Goal: Task Accomplishment & Management: Use online tool/utility

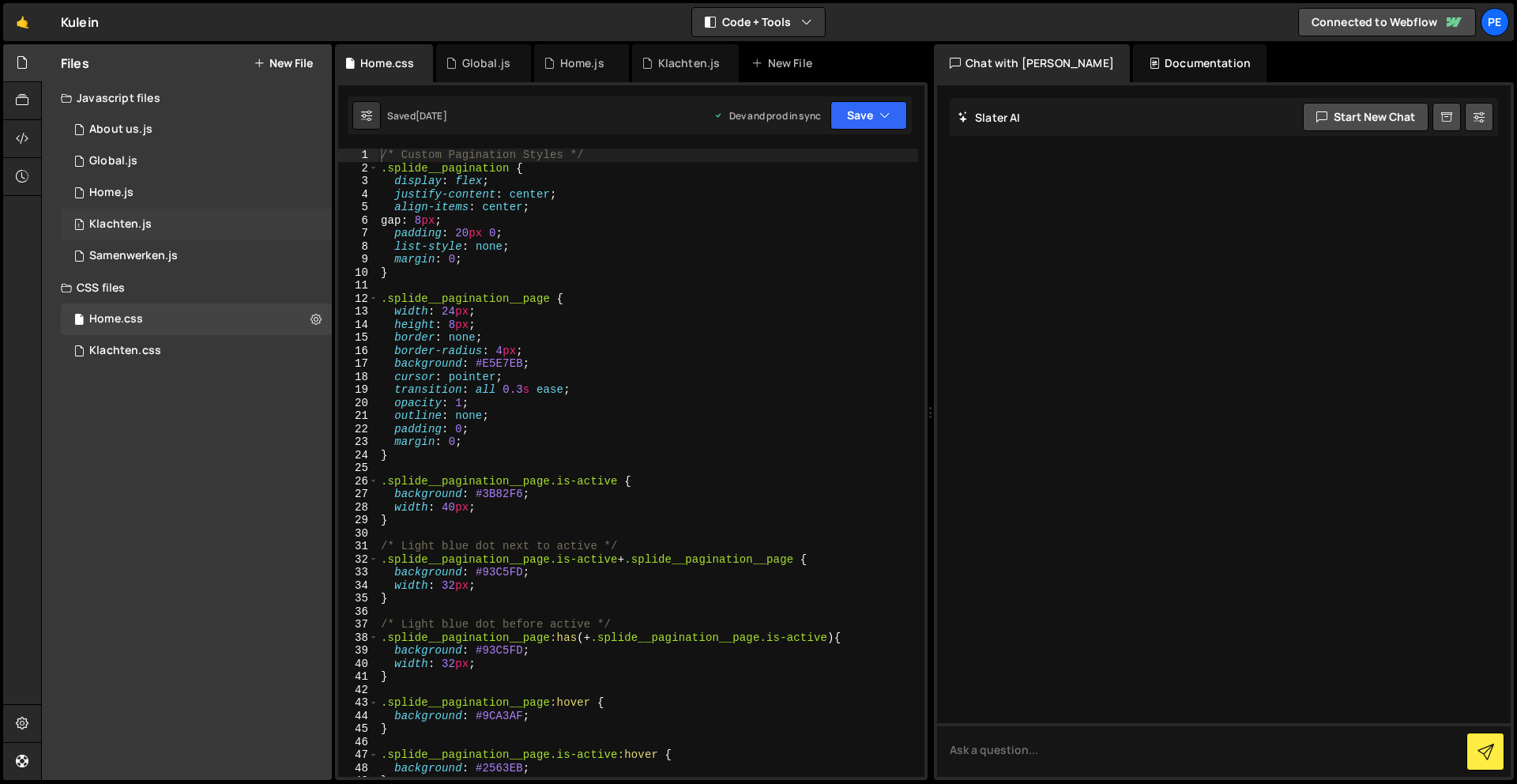
click at [158, 226] on div "1 Klachten.js 0" at bounding box center [196, 224] width 271 height 31
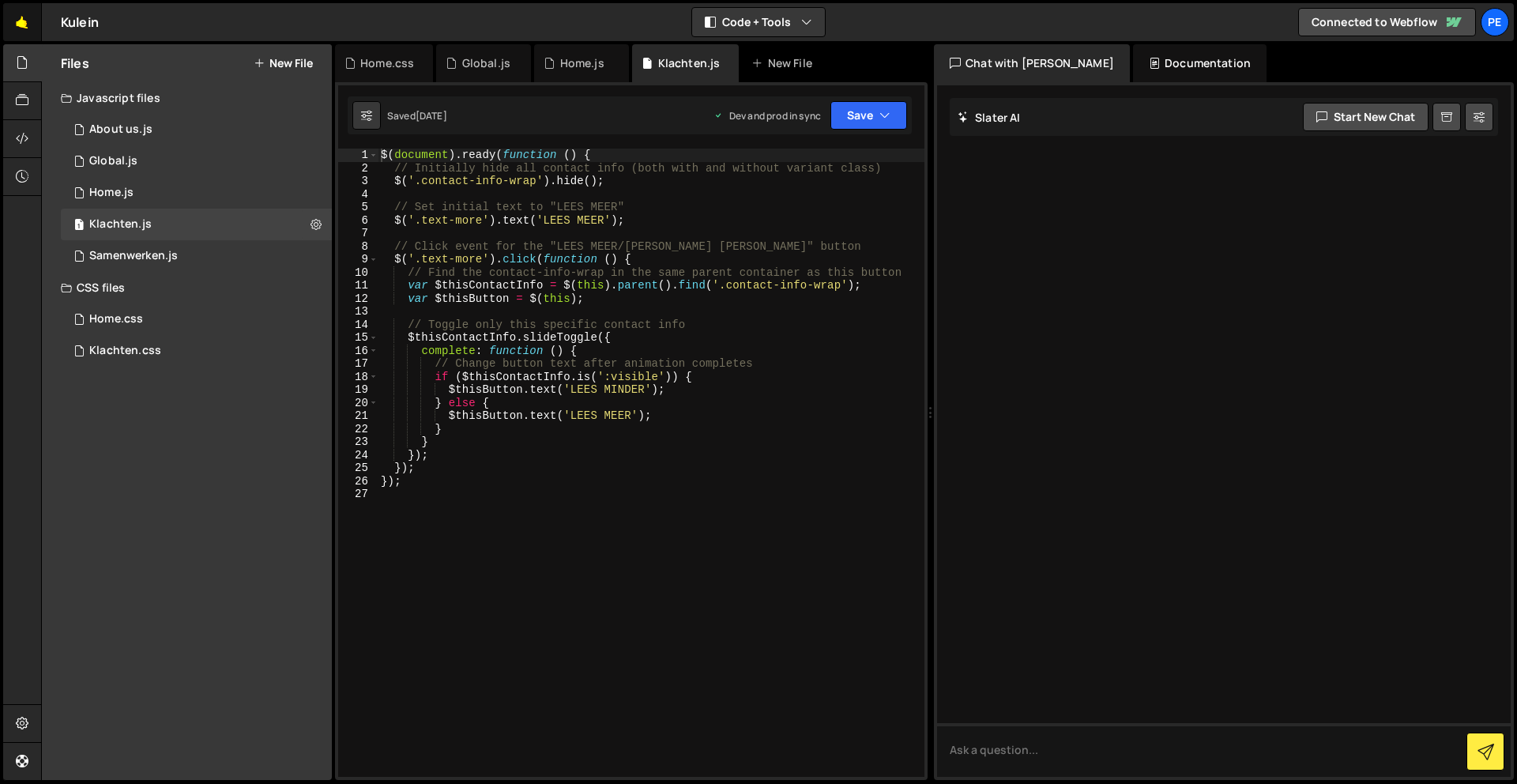
click at [23, 24] on link "🤙" at bounding box center [22, 22] width 39 height 38
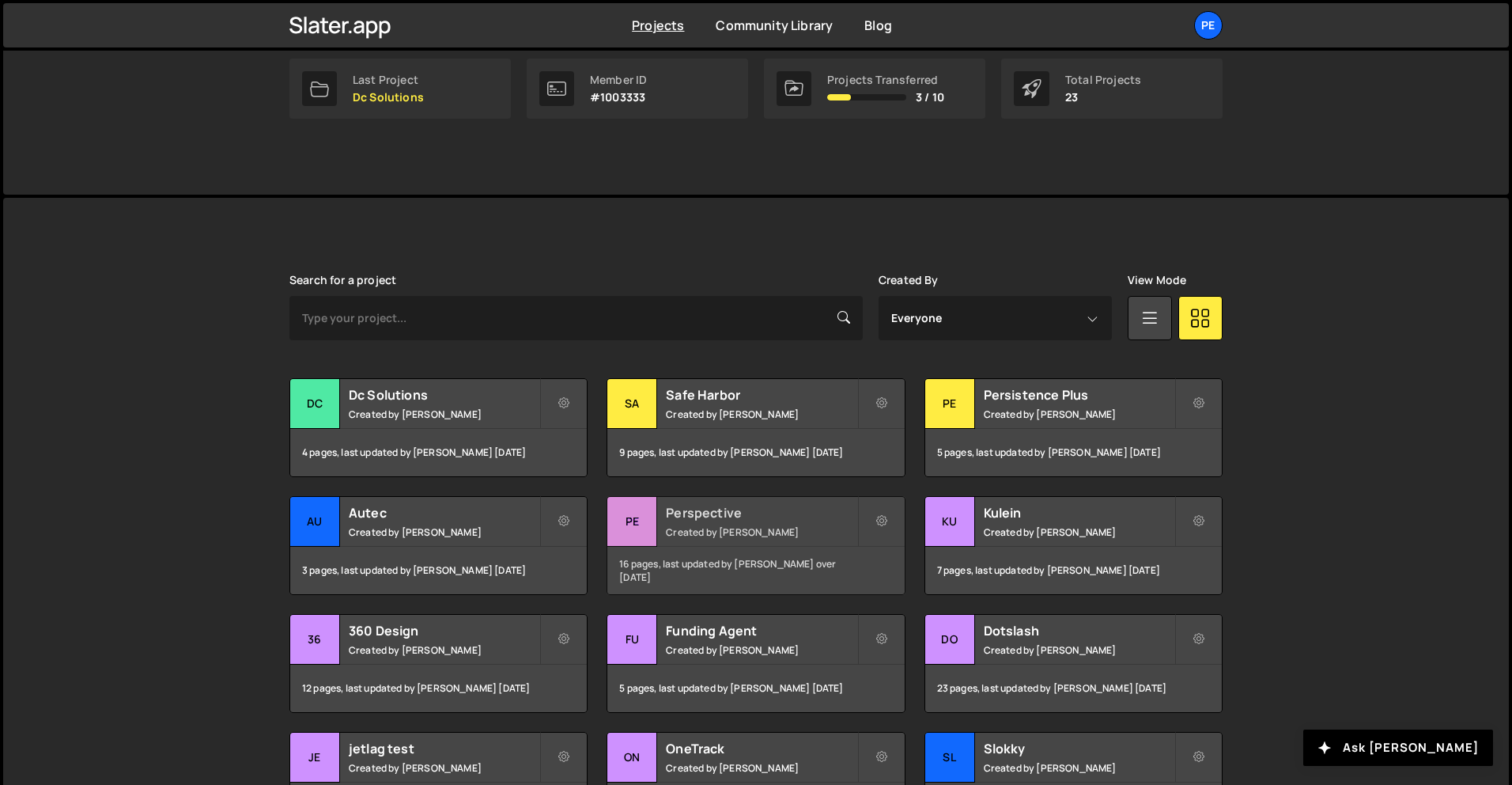
scroll to position [311, 0]
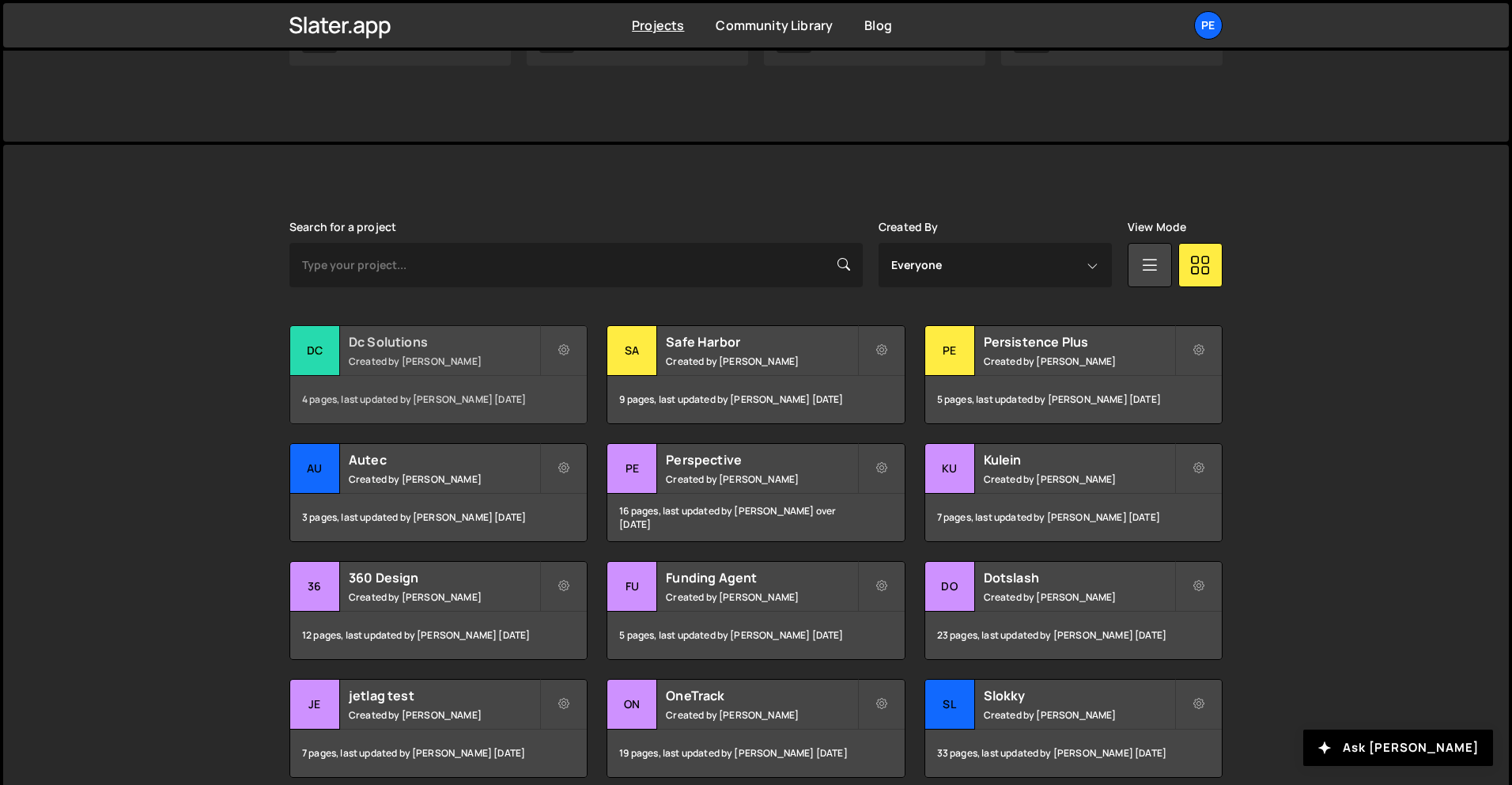
click at [471, 365] on small "Created by Rory Beurden" at bounding box center [444, 361] width 191 height 13
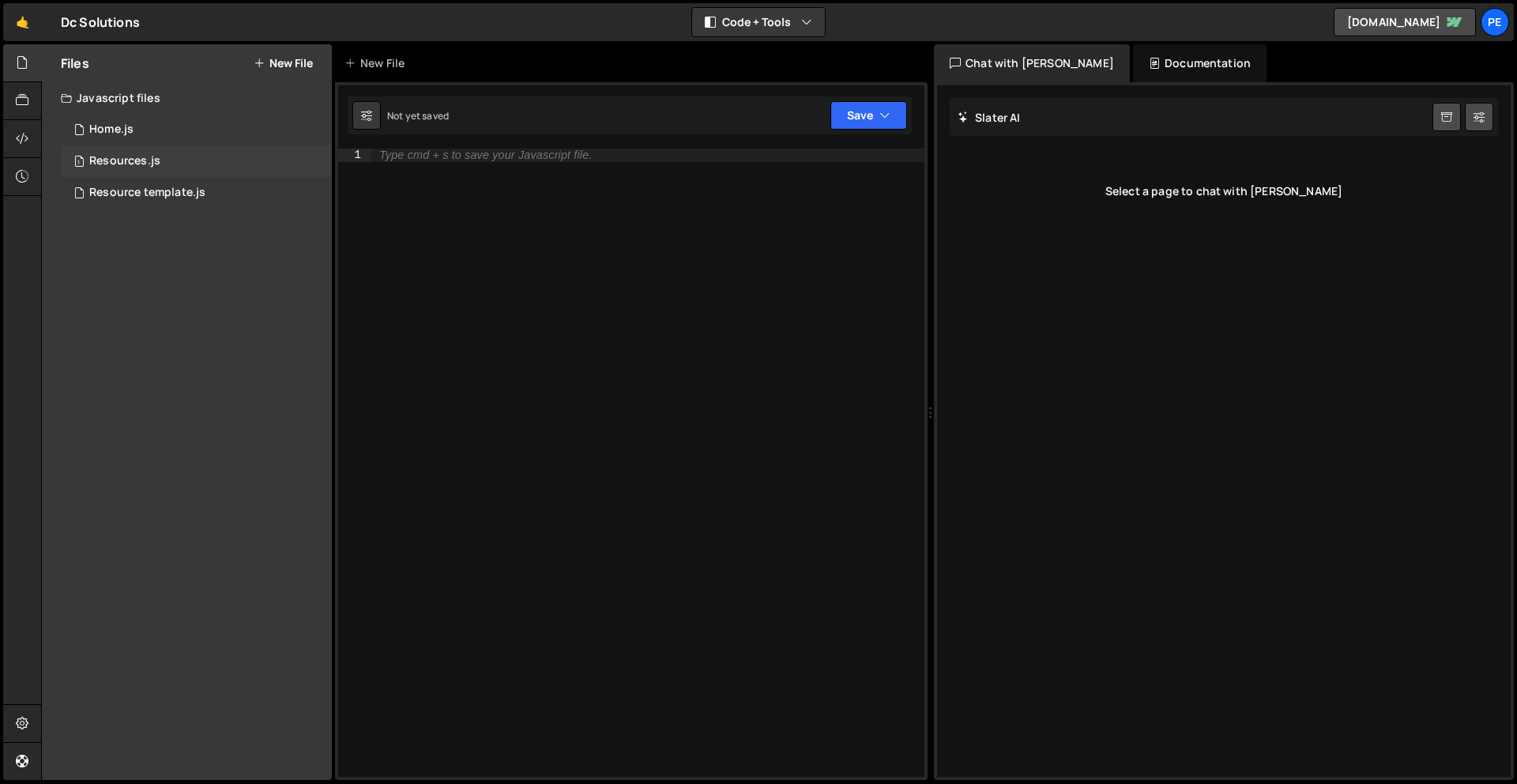
click at [109, 162] on div "Resources.js" at bounding box center [124, 161] width 71 height 14
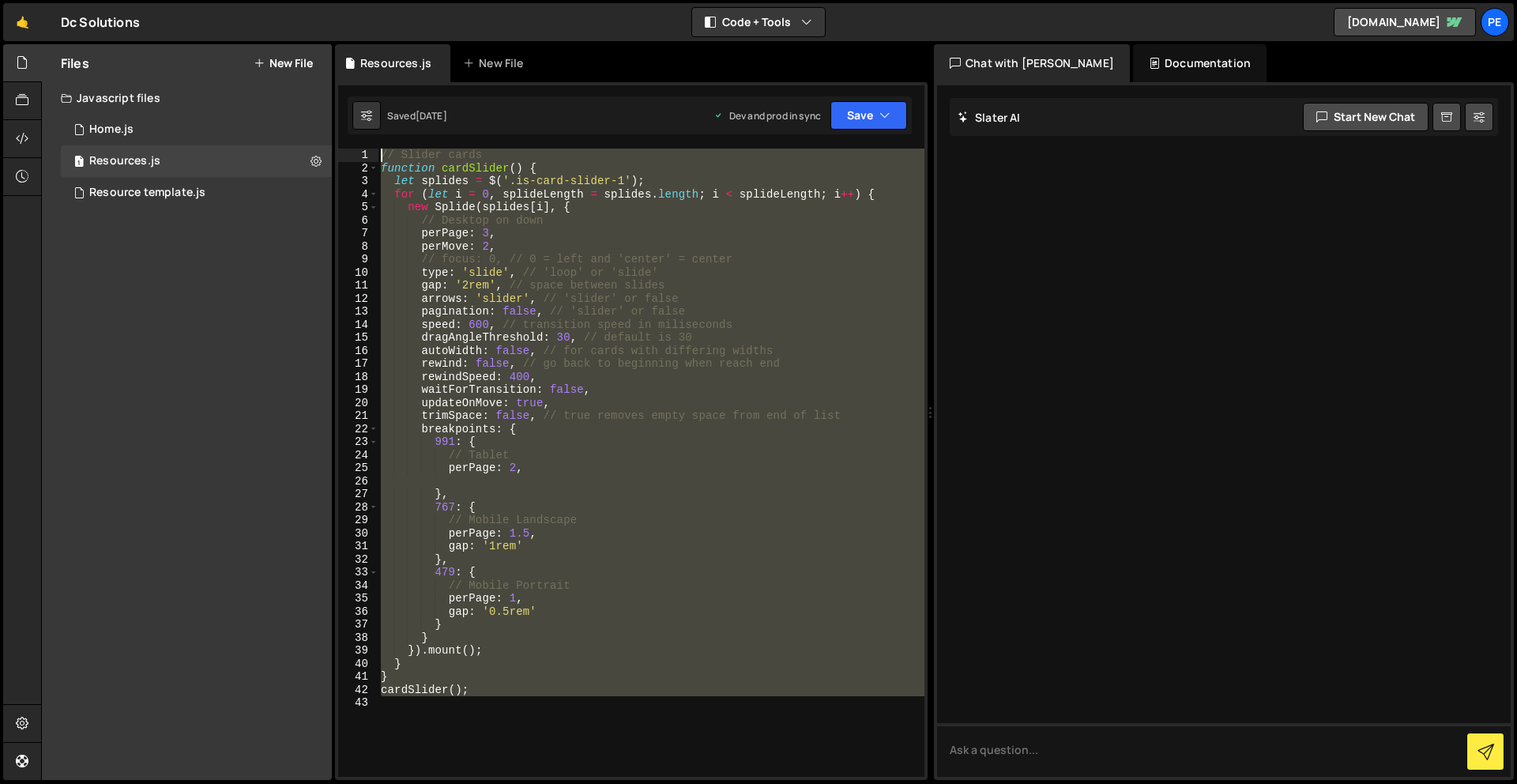
drag, startPoint x: 526, startPoint y: 743, endPoint x: 424, endPoint y: 123, distance: 628.3
click at [424, 123] on div "Debug Explain Copy Resources.js New File Saved [DATE] Dev and prod in sync Upgr…" at bounding box center [631, 412] width 593 height 736
type textarea "// Slider cards function cardSlider() {"
click at [140, 193] on div "Resource template.js" at bounding box center [147, 193] width 116 height 14
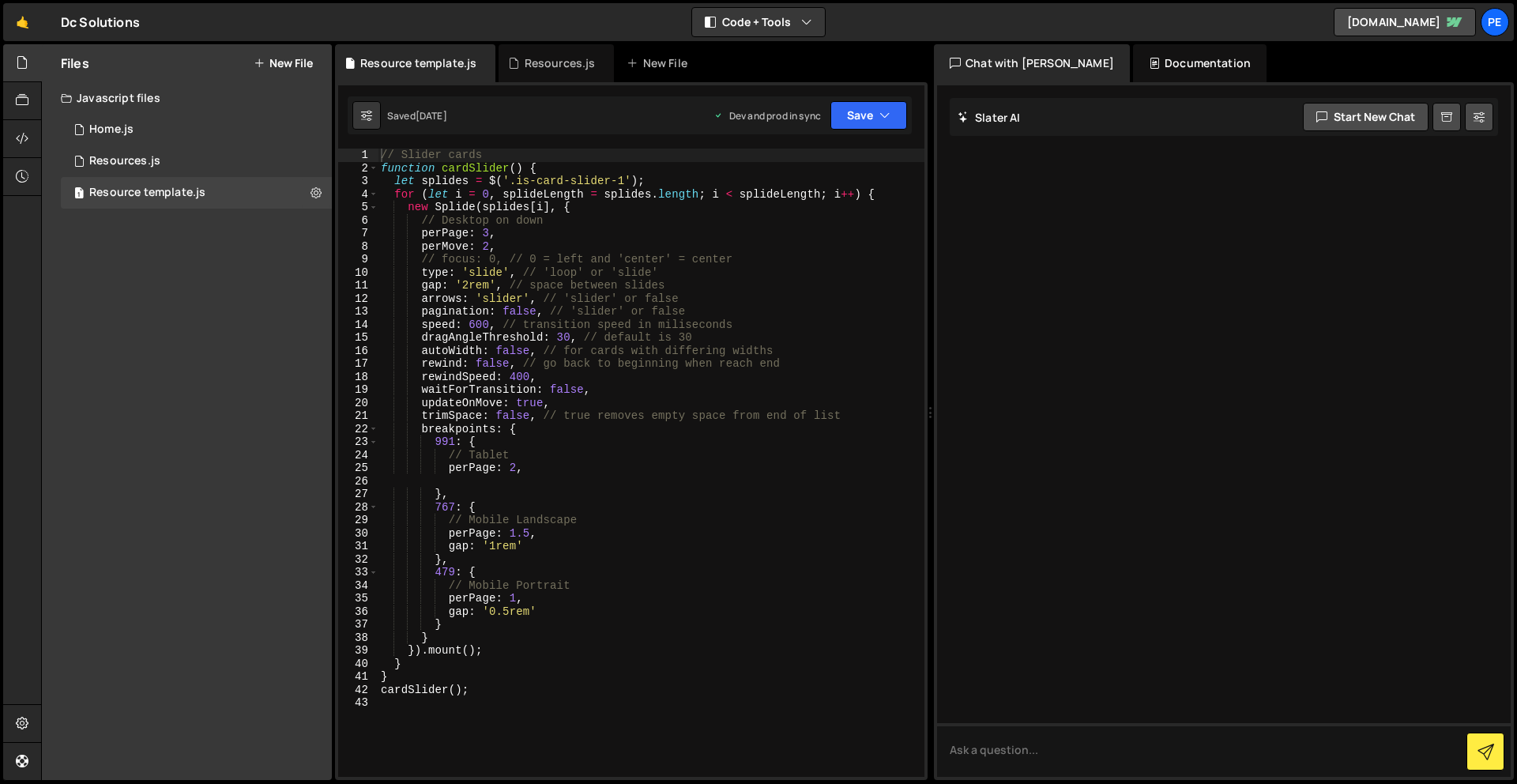
click at [278, 64] on button "New File" at bounding box center [283, 62] width 60 height 12
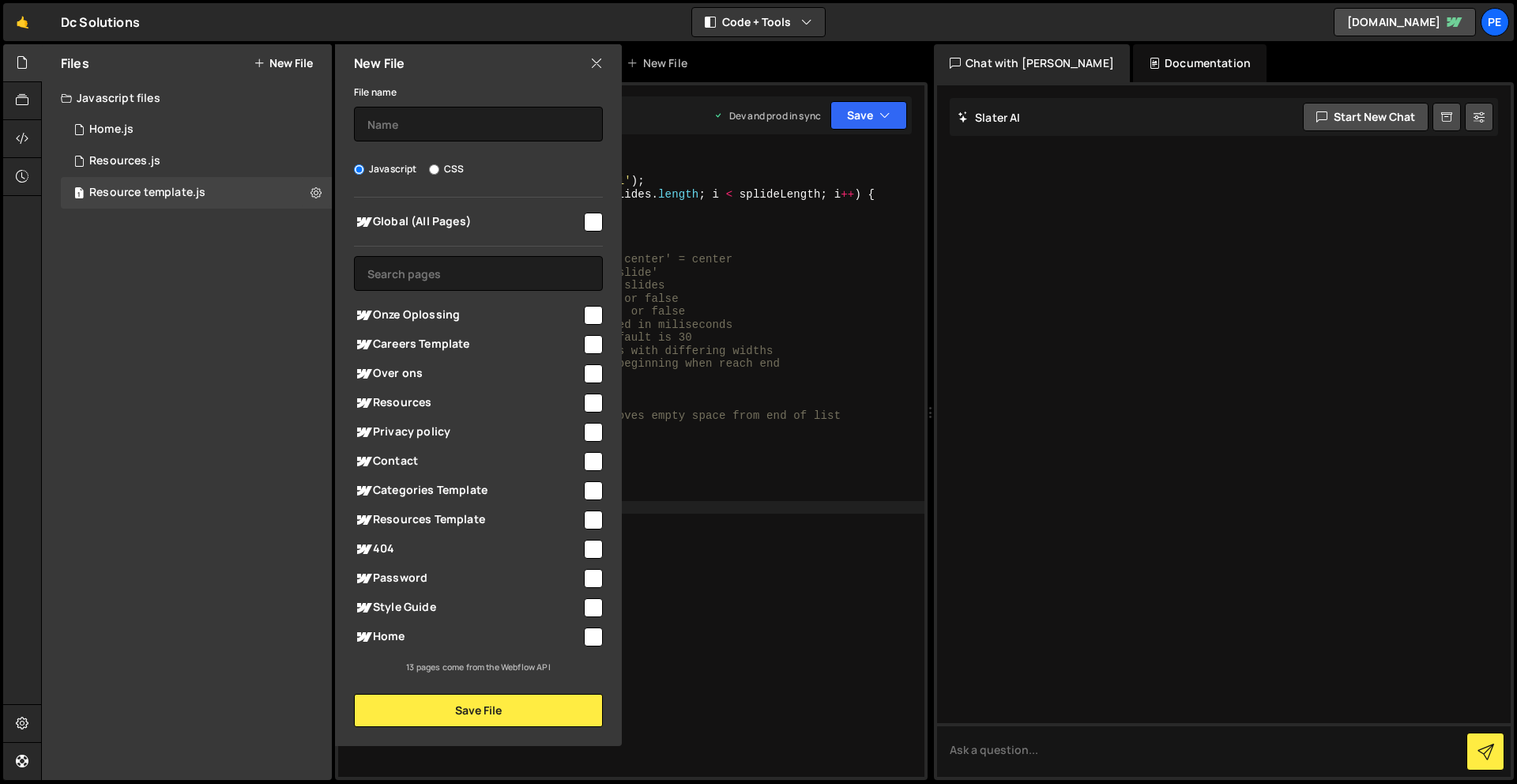
type textarea "767: {"
drag, startPoint x: 815, startPoint y: 502, endPoint x: 475, endPoint y: 269, distance: 412.2
click at [815, 502] on div "// Slider cards function cardSlider ( ) { let splides = $ ( '.is-card-slider-1'…" at bounding box center [651, 475] width 547 height 654
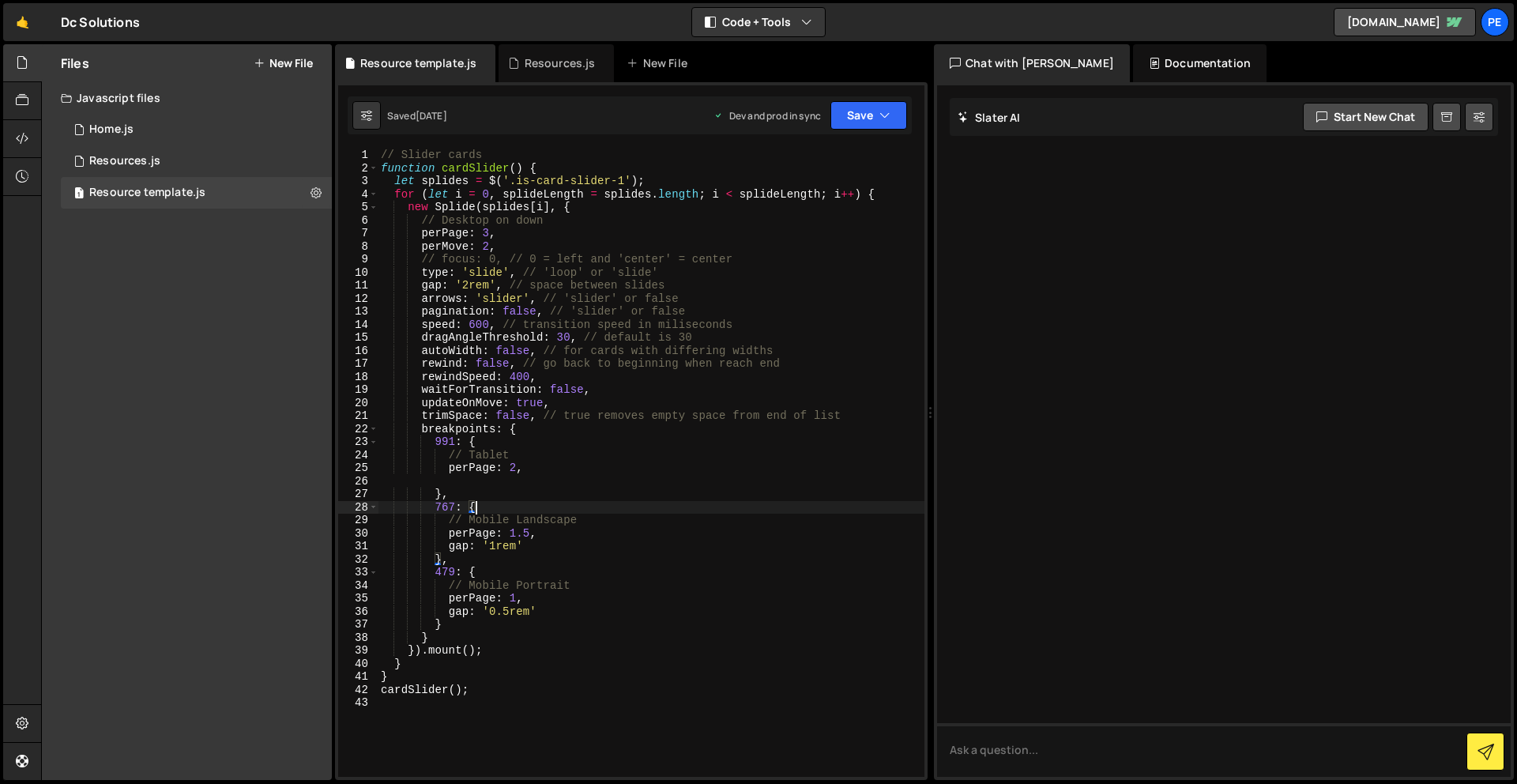
click at [306, 60] on button "New File" at bounding box center [283, 62] width 60 height 12
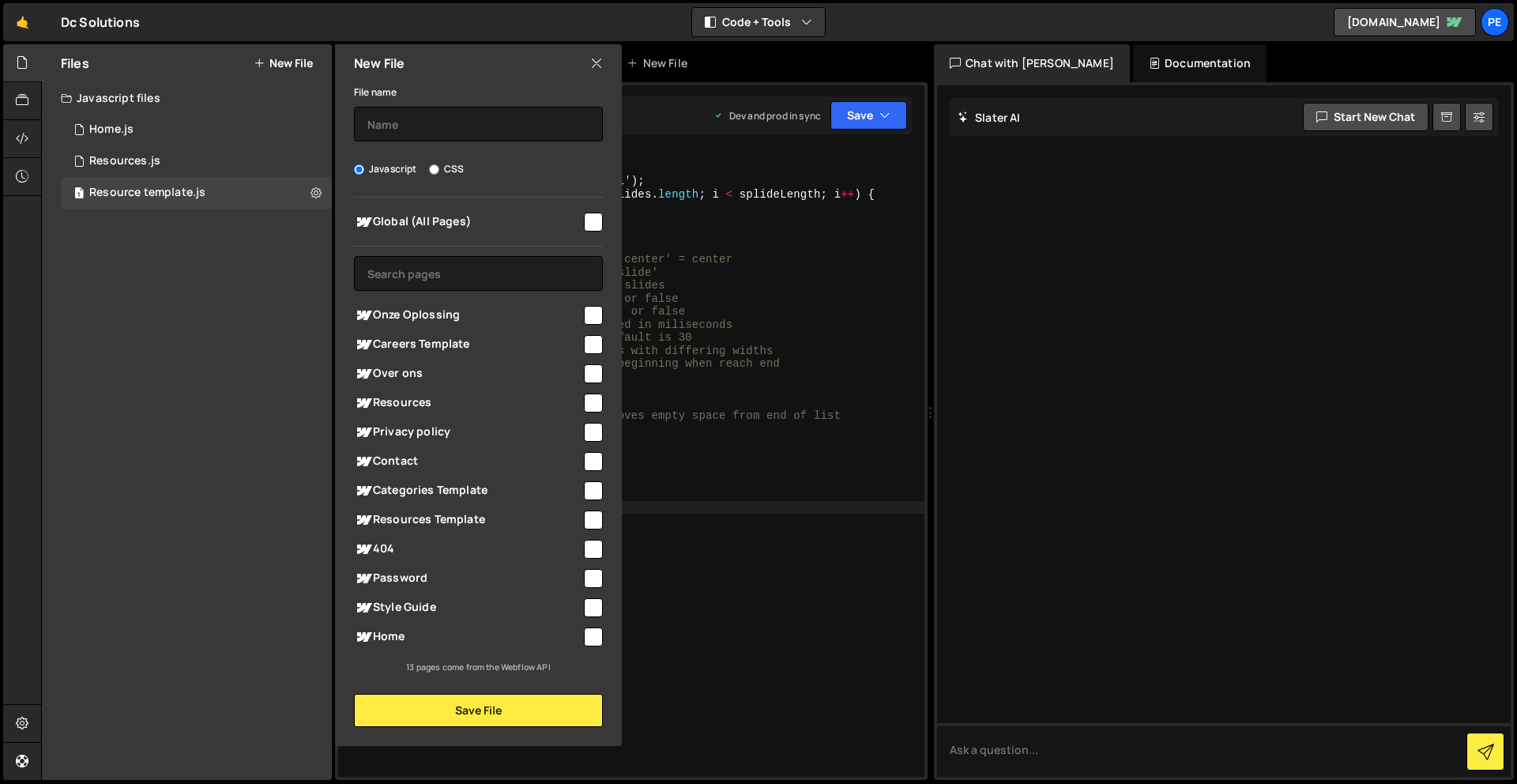
click at [591, 315] on input "checkbox" at bounding box center [594, 315] width 19 height 19
checkbox input "true"
click at [491, 111] on input "text" at bounding box center [478, 124] width 249 height 35
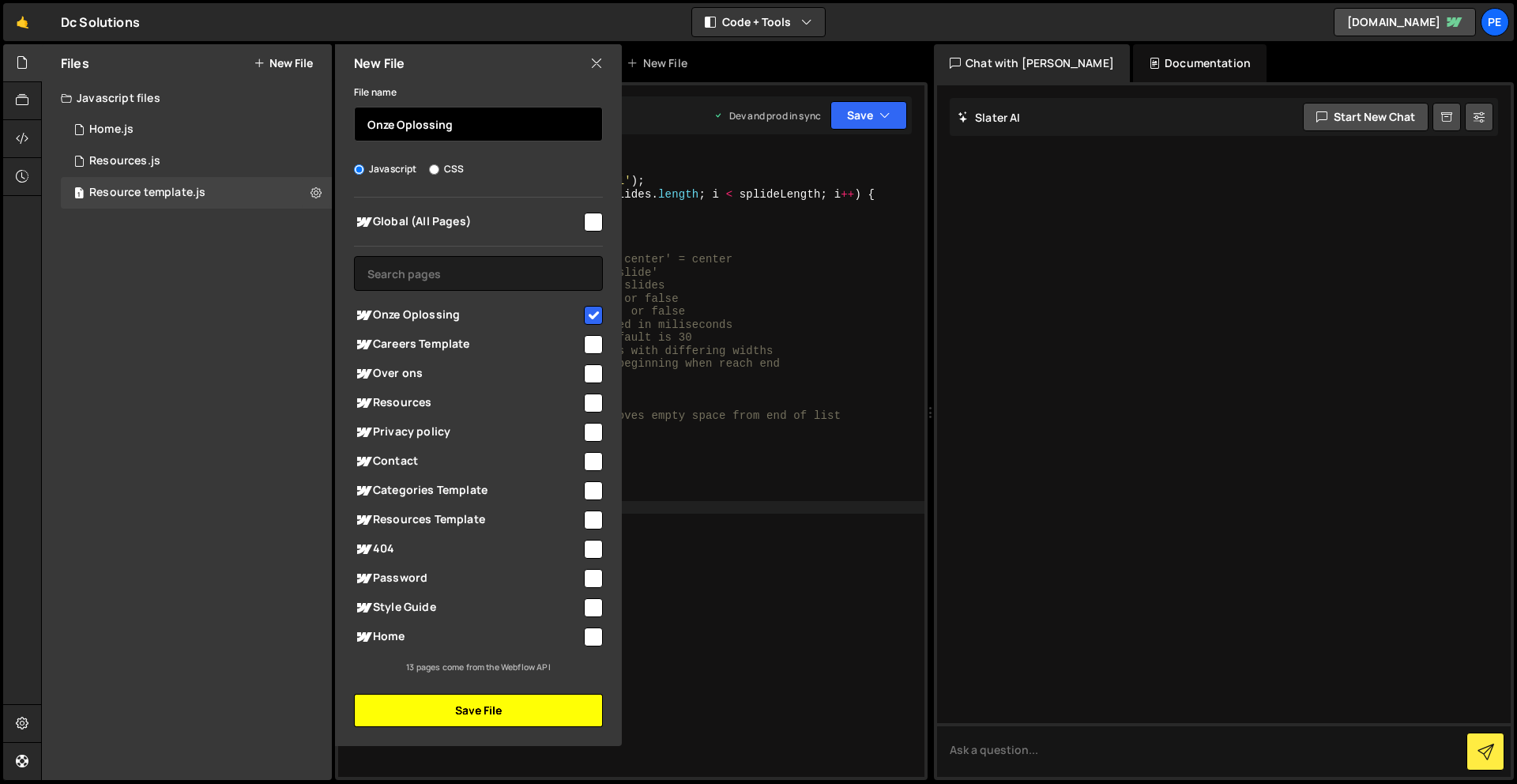
type input "Onze Oplossing"
click at [515, 706] on button "Save File" at bounding box center [478, 709] width 249 height 33
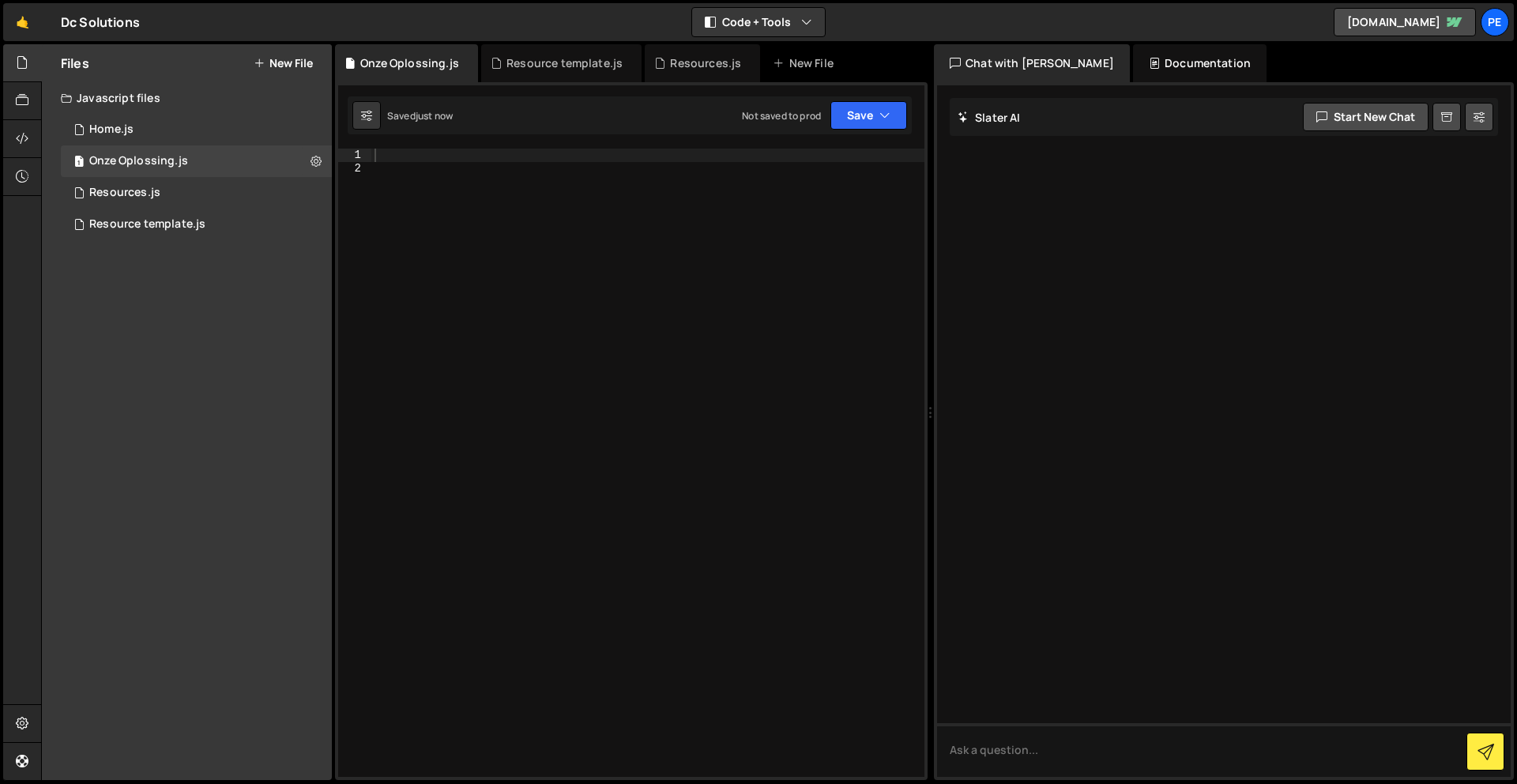
click at [541, 181] on div at bounding box center [647, 475] width 553 height 654
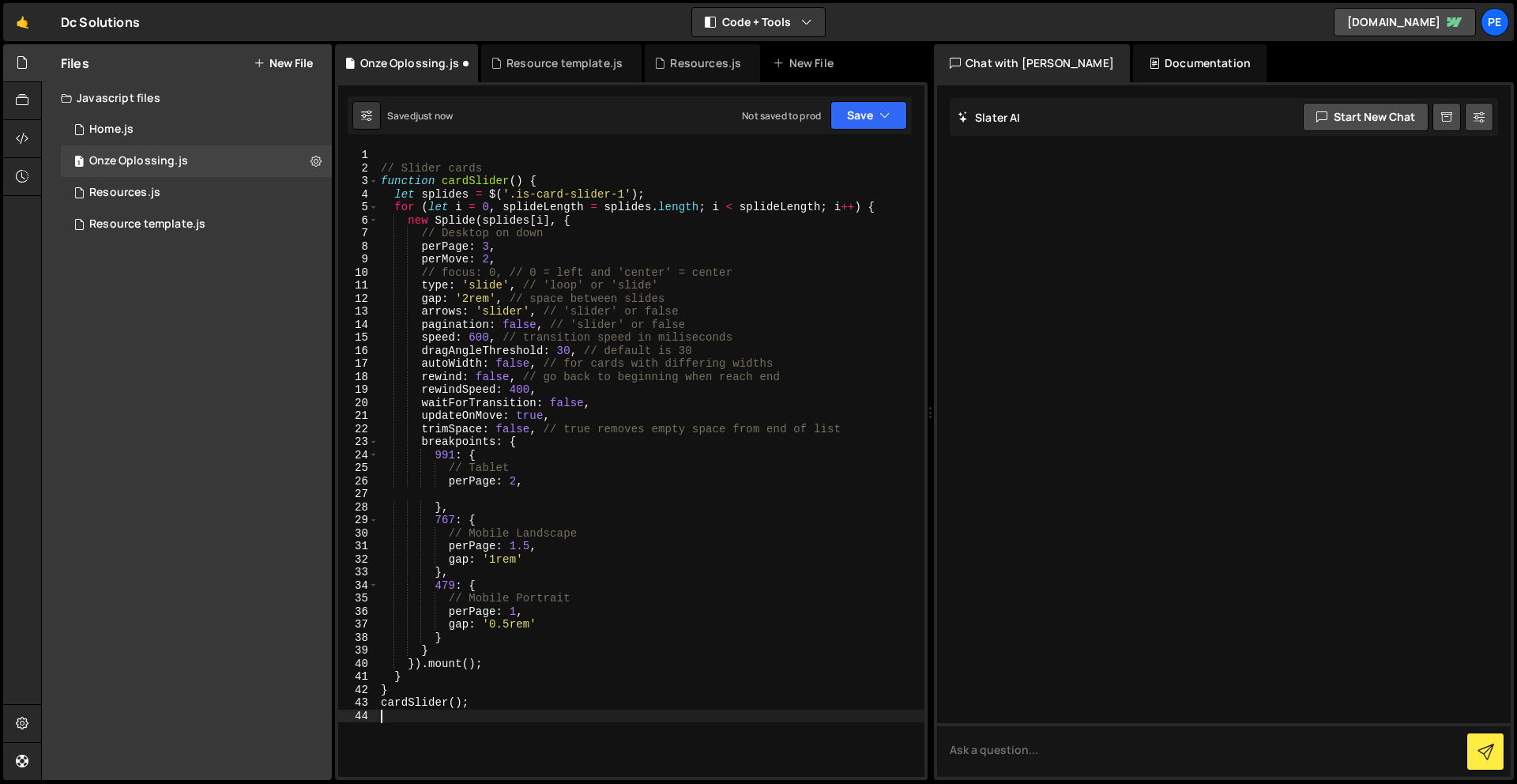
click at [628, 193] on div "// Slider cards function cardSlider ( ) { let splides = $ ( '.is-card-slider-1'…" at bounding box center [651, 475] width 547 height 654
drag, startPoint x: 541, startPoint y: 192, endPoint x: 519, endPoint y: 192, distance: 22.0
click at [519, 192] on div "// Slider cards function cardSlider ( ) { let splides = $ ( '.is-' ) ; for ( le…" at bounding box center [648, 475] width 541 height 654
paste textarea "review"
type textarea "let splides = $('.is-review');"
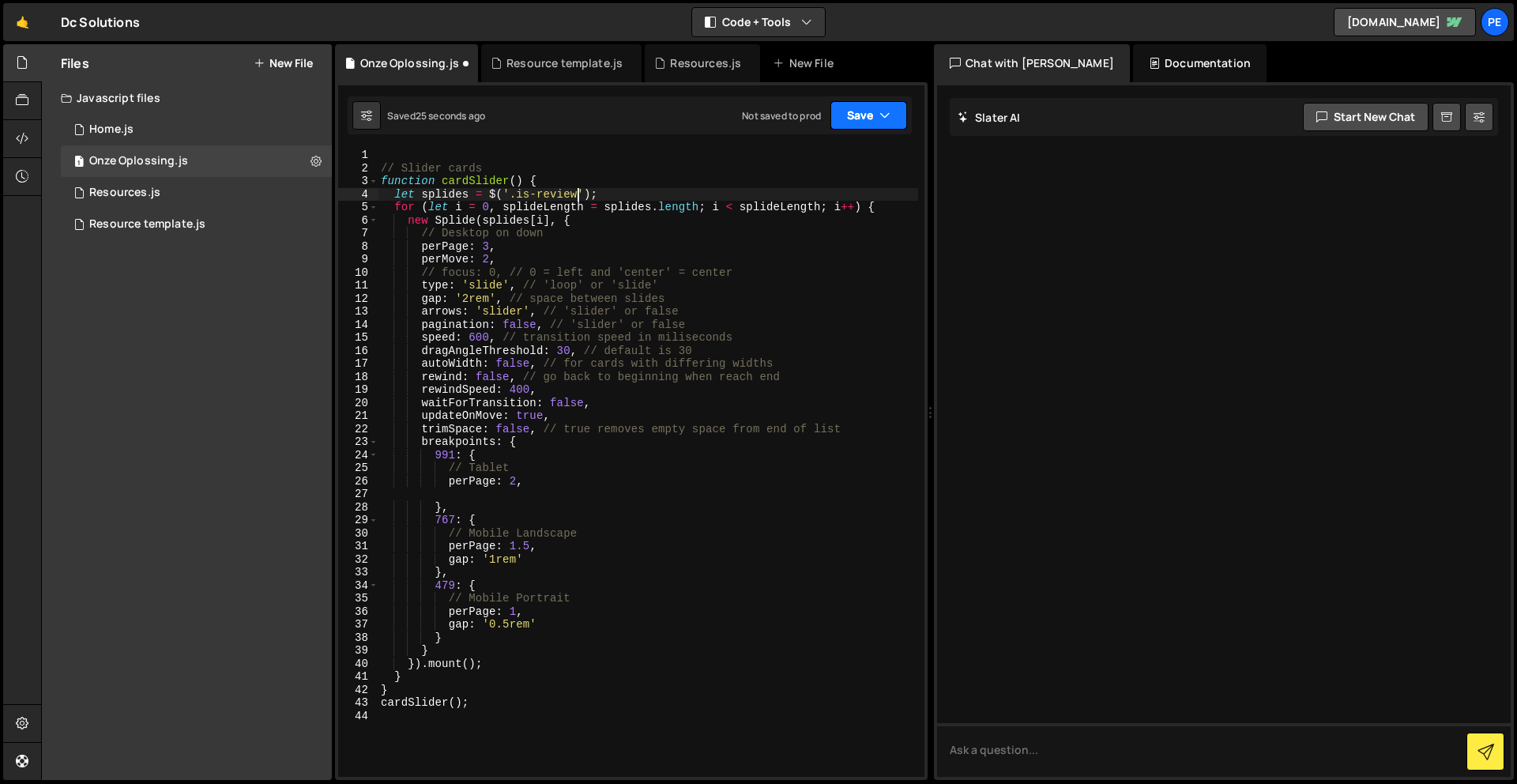
click at [869, 115] on button "Save" at bounding box center [869, 115] width 77 height 28
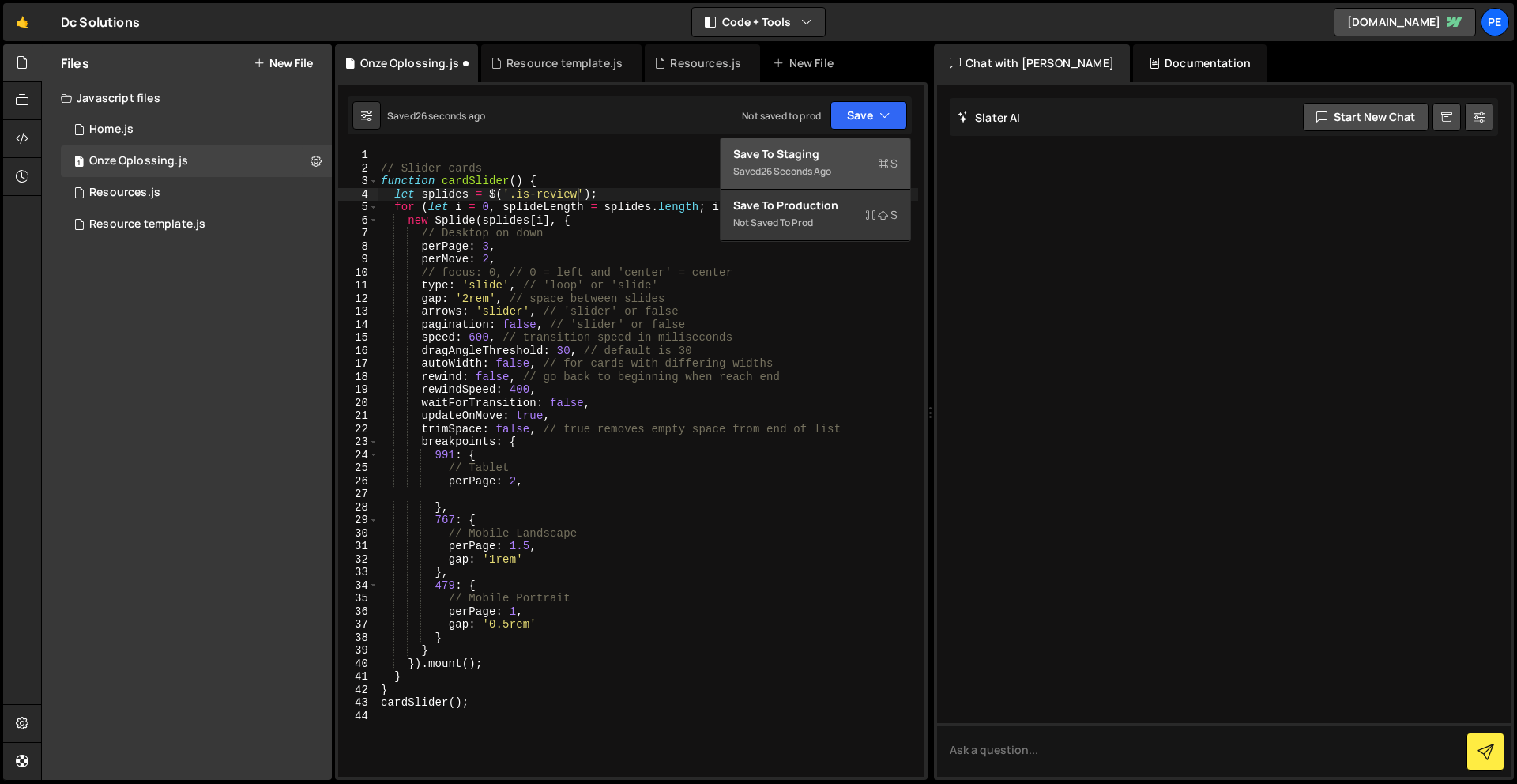
click at [848, 166] on div "Saved 26 seconds ago" at bounding box center [816, 171] width 164 height 19
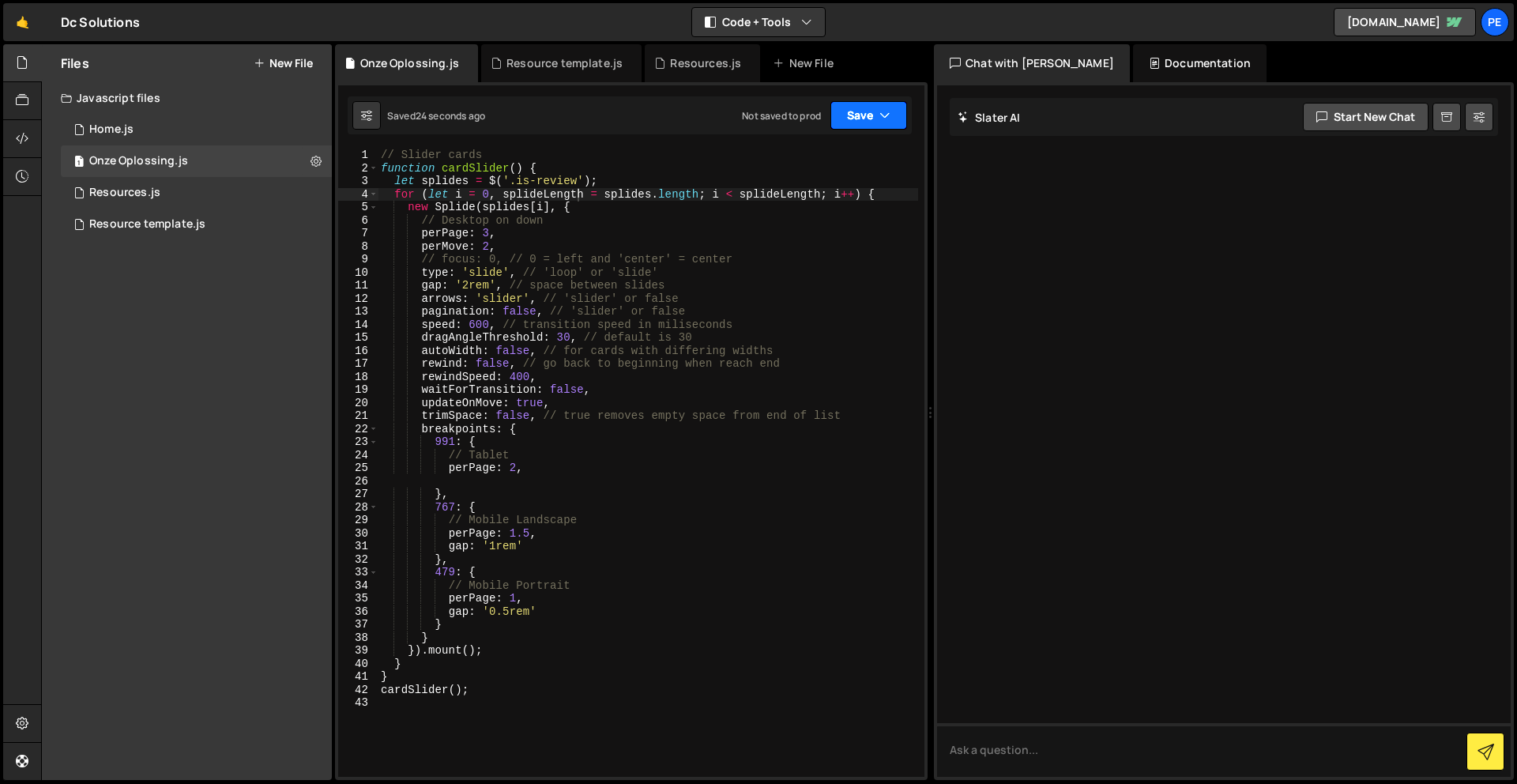
click at [847, 112] on button "Save" at bounding box center [869, 115] width 77 height 28
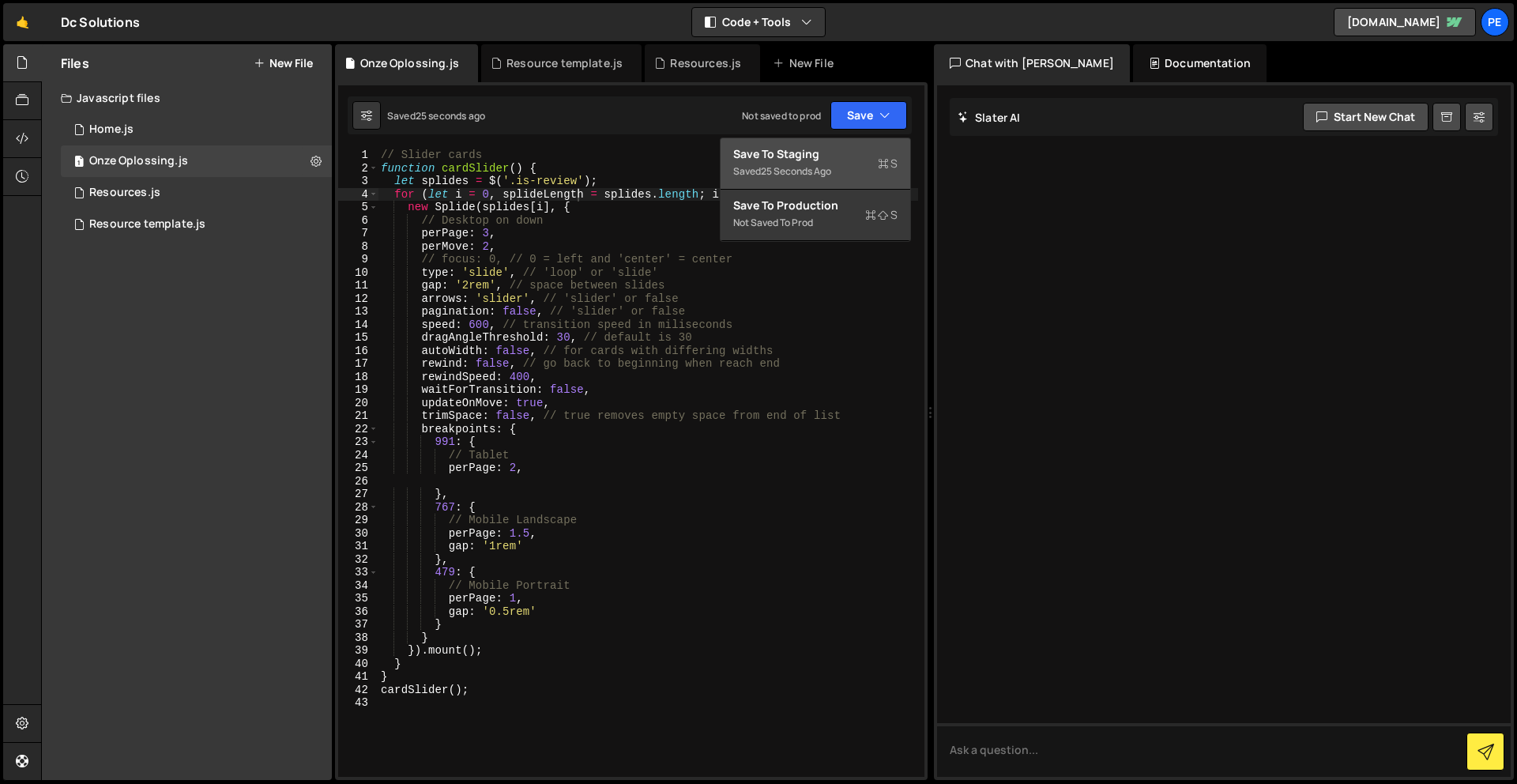
click at [856, 169] on div "Saved 25 seconds ago" at bounding box center [816, 171] width 164 height 19
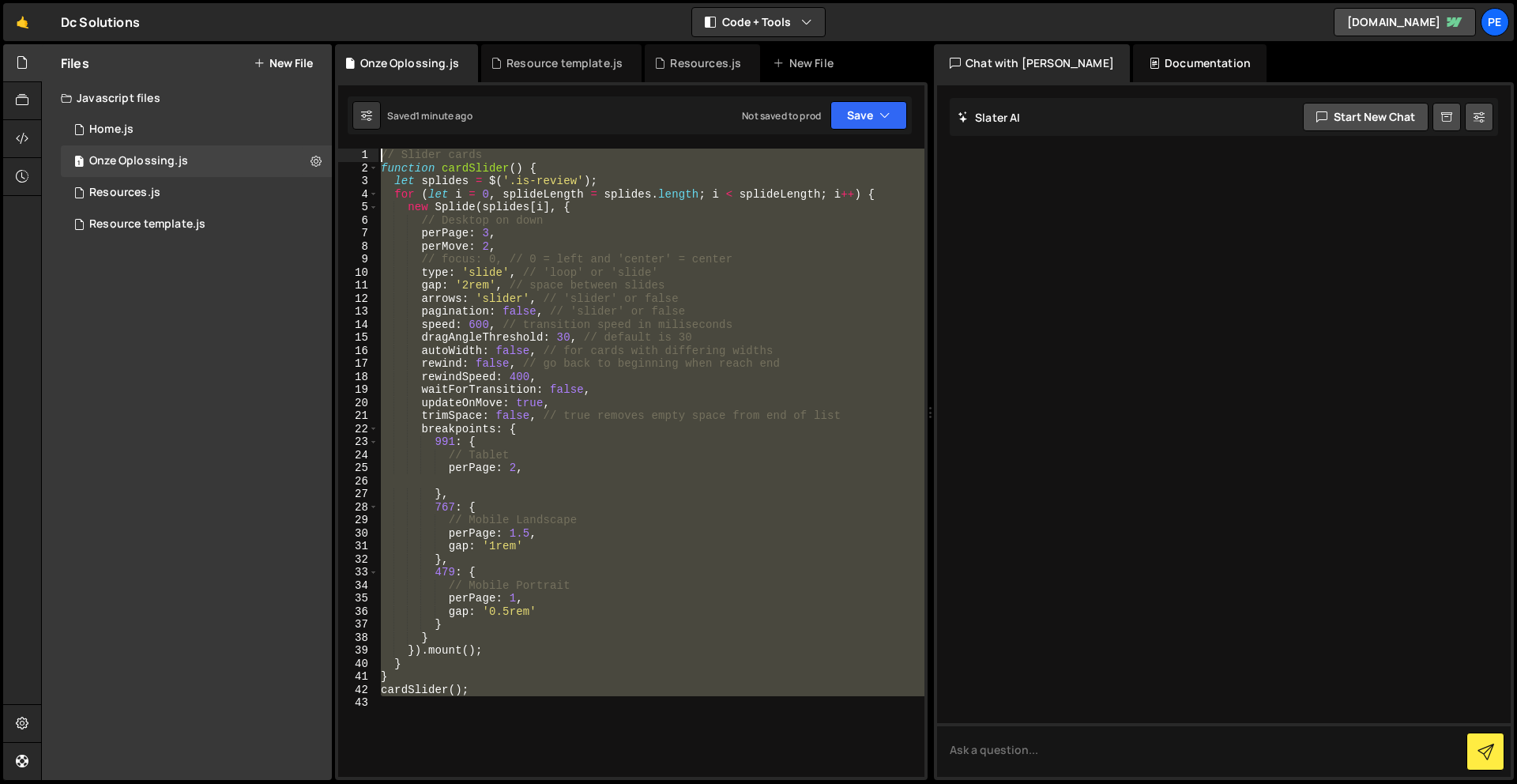
drag, startPoint x: 455, startPoint y: 736, endPoint x: 315, endPoint y: 90, distance: 661.0
click at [284, 86] on div "Files New File Javascript files 1 Home.js 0 1 Onze Oplossing.js 0 1 Resources.j…" at bounding box center [779, 412] width 1476 height 736
type textarea "// Slider cards function cardSlider() {"
click at [601, 721] on div "// Slider cards function cardSlider ( ) { let splides = $ ( '.is-review' ) ; fo…" at bounding box center [651, 462] width 547 height 628
drag, startPoint x: 592, startPoint y: 724, endPoint x: 389, endPoint y: 78, distance: 677.1
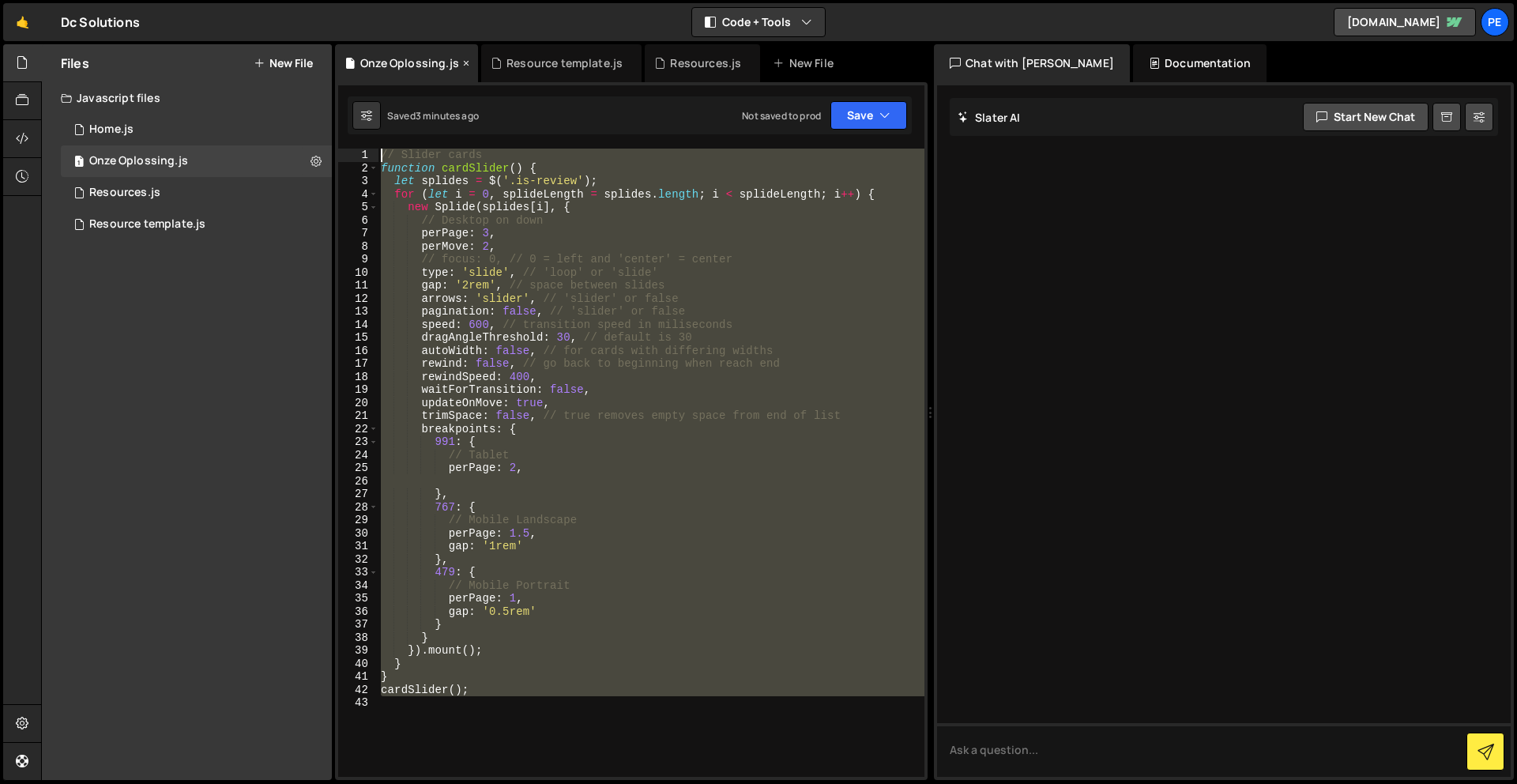
click at [389, 78] on div "Debug Explain Copy Onze Oplossing.js Resource template.js Resources.js New File…" at bounding box center [631, 412] width 593 height 736
type textarea "// Slider cards function cardSlider() {"
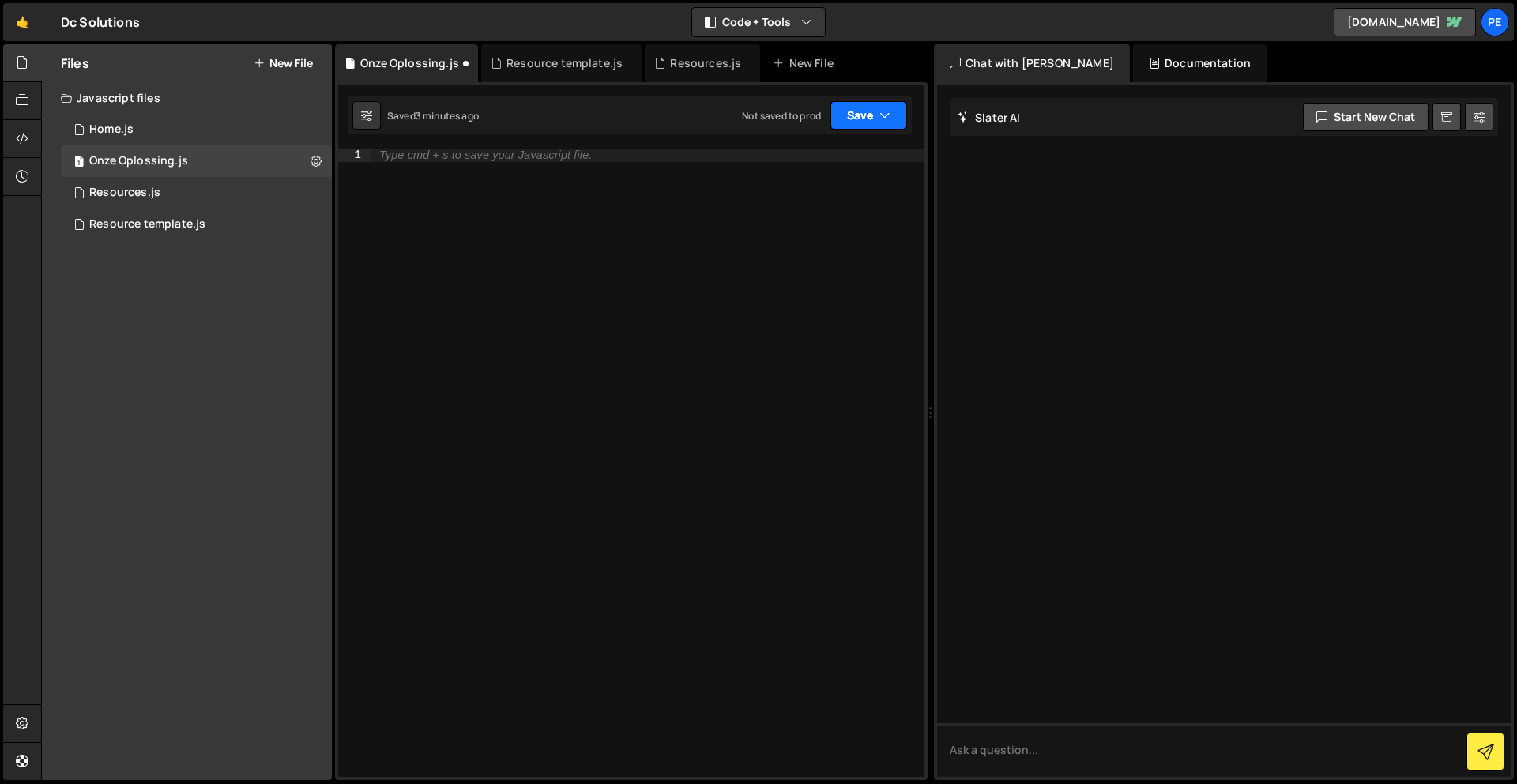
click at [888, 119] on icon "button" at bounding box center [886, 115] width 11 height 16
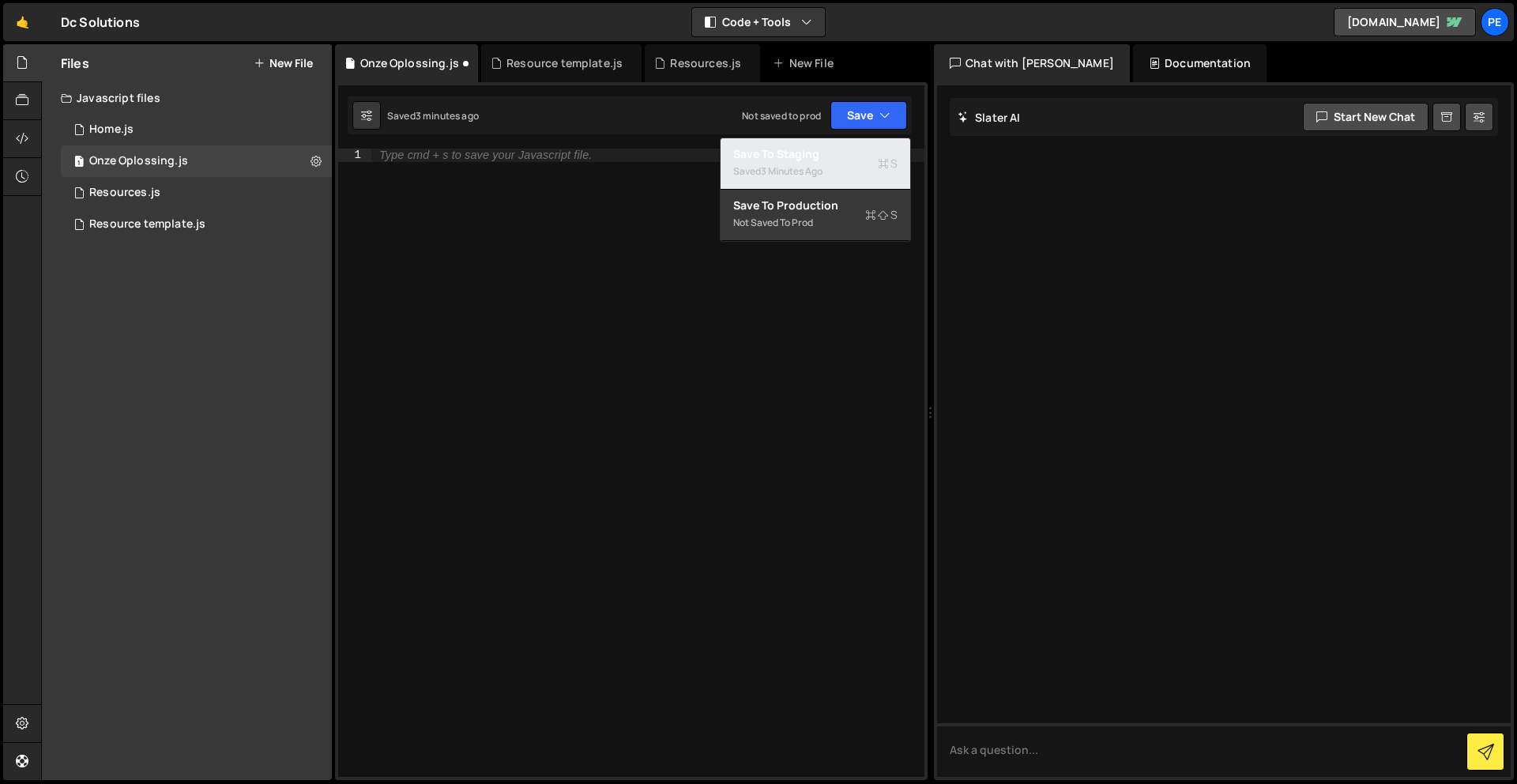
click at [864, 162] on div "Saved 3 minutes ago" at bounding box center [816, 171] width 164 height 19
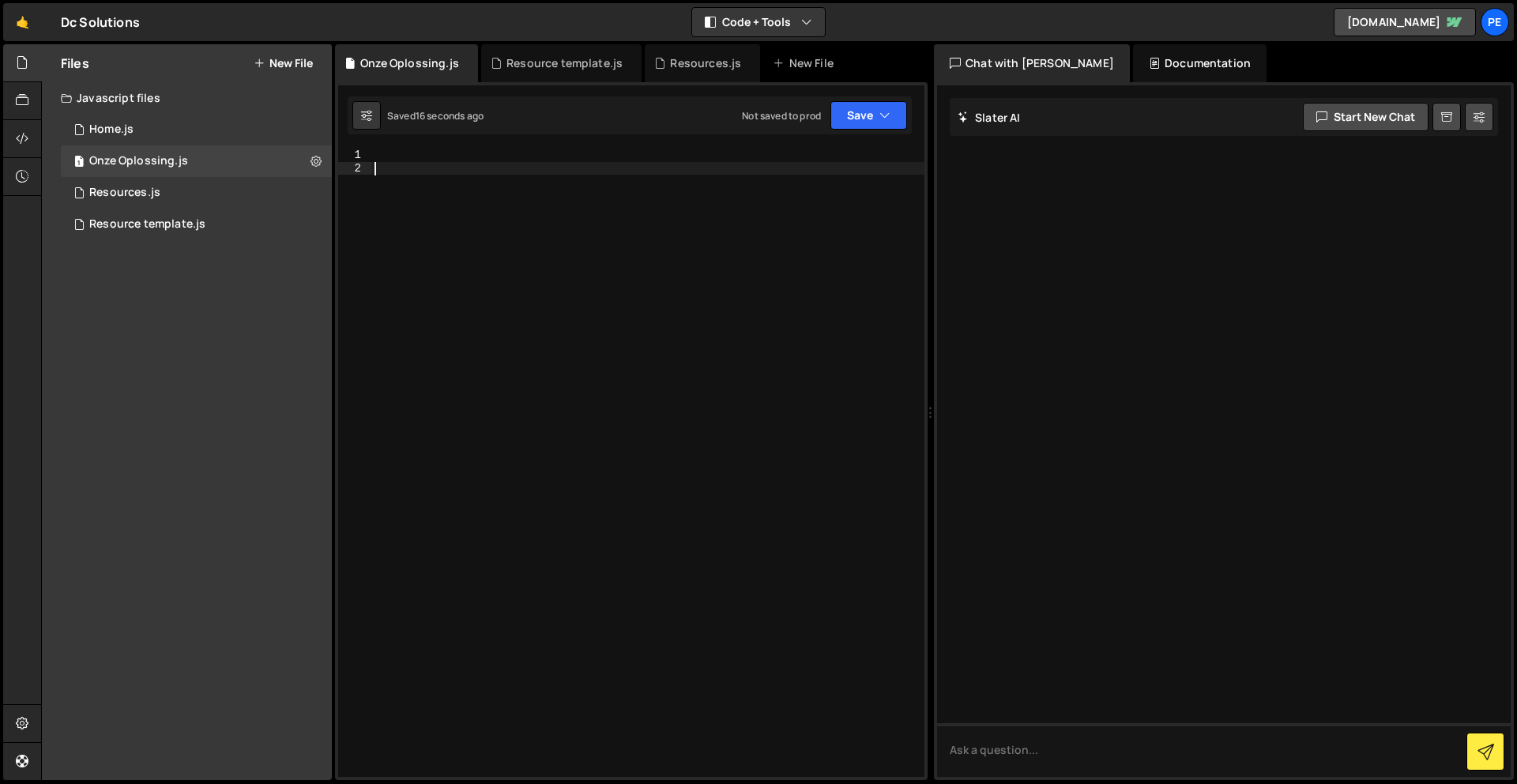
click at [626, 340] on div at bounding box center [647, 475] width 553 height 654
click at [591, 205] on div at bounding box center [647, 475] width 553 height 654
click at [565, 163] on div at bounding box center [647, 475] width 553 height 654
click at [564, 153] on div at bounding box center [647, 475] width 553 height 654
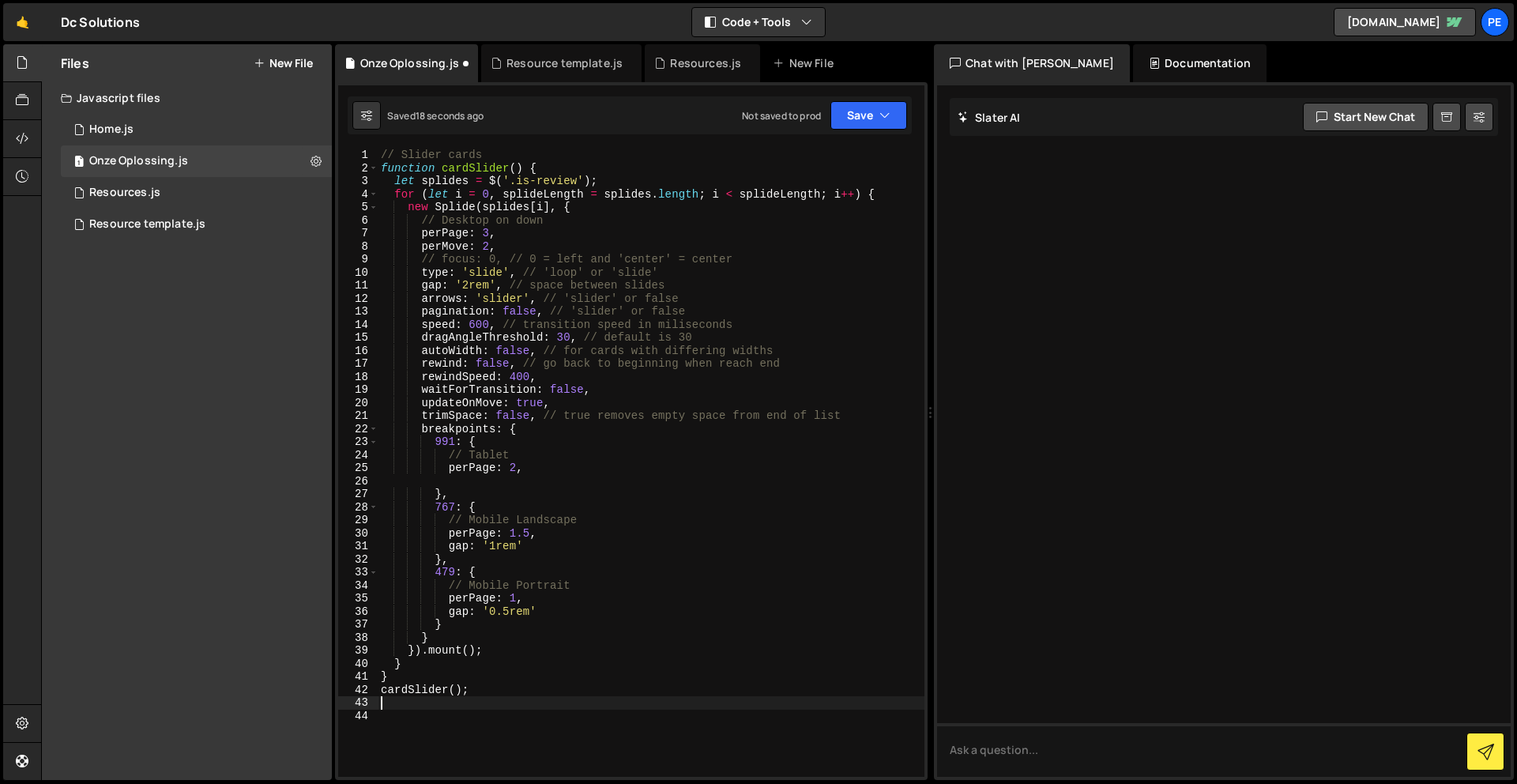
click at [857, 98] on div "Saved 18 seconds ago Not saved to prod Upgrade to Edit Save Save to Staging S S…" at bounding box center [629, 115] width 564 height 38
click at [846, 122] on button "Save" at bounding box center [869, 115] width 77 height 28
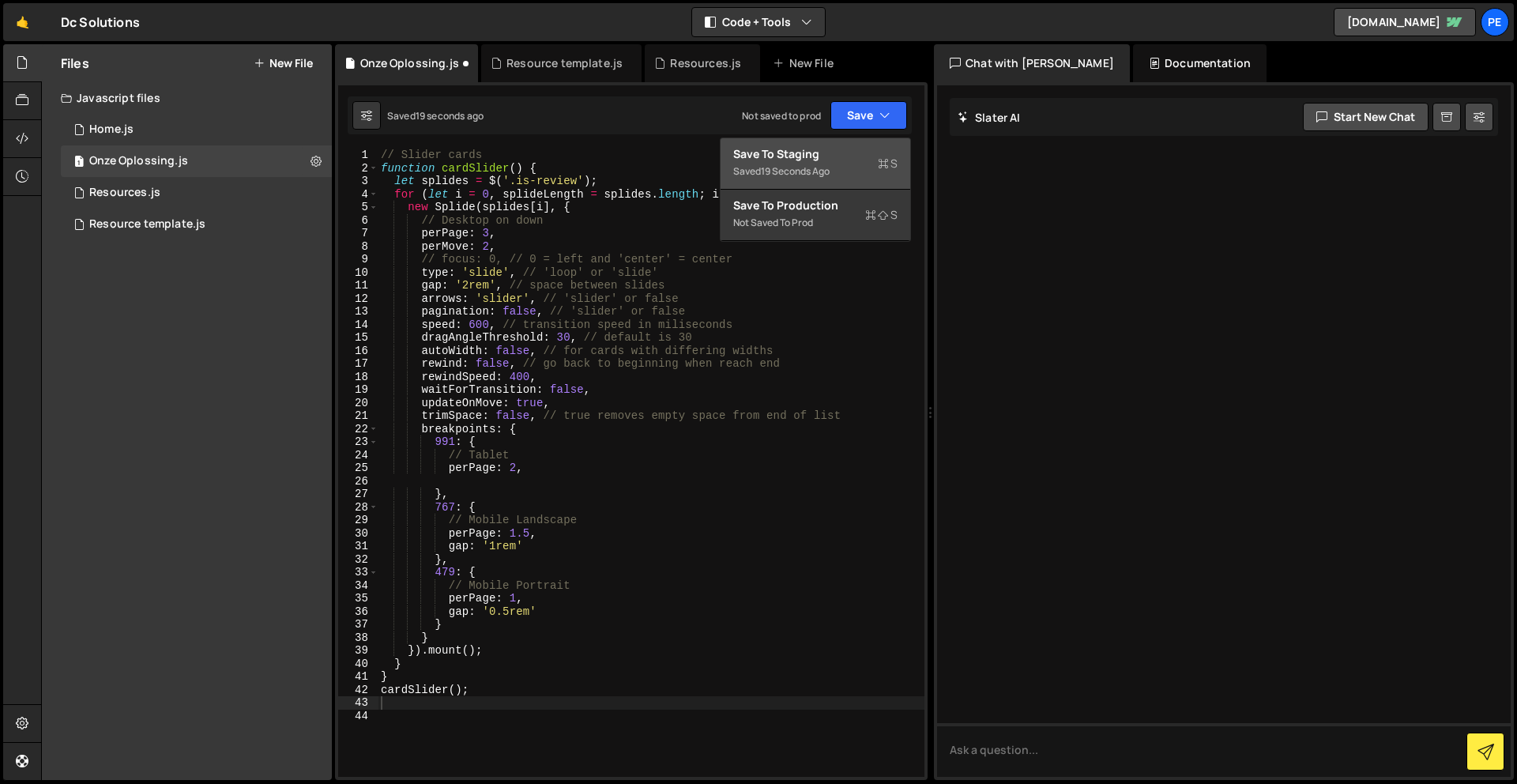
click at [823, 151] on div "Save to Staging S" at bounding box center [816, 154] width 164 height 16
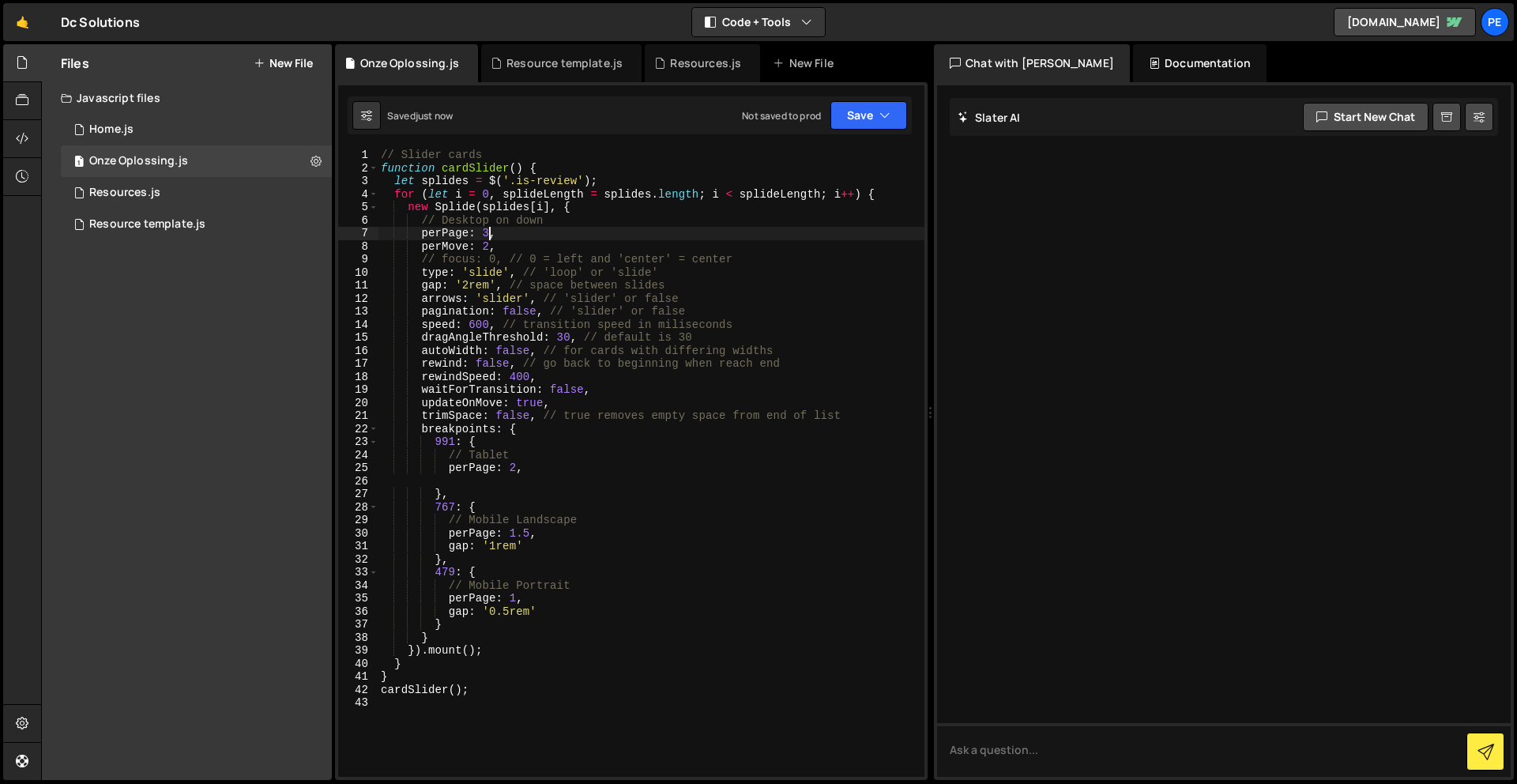
click at [487, 233] on div "// Slider cards function cardSlider ( ) { let splides = $ ( '.is-review' ) ; fo…" at bounding box center [651, 475] width 547 height 654
type textarea "perPage: 2,"
click at [876, 110] on button "Save" at bounding box center [869, 115] width 77 height 28
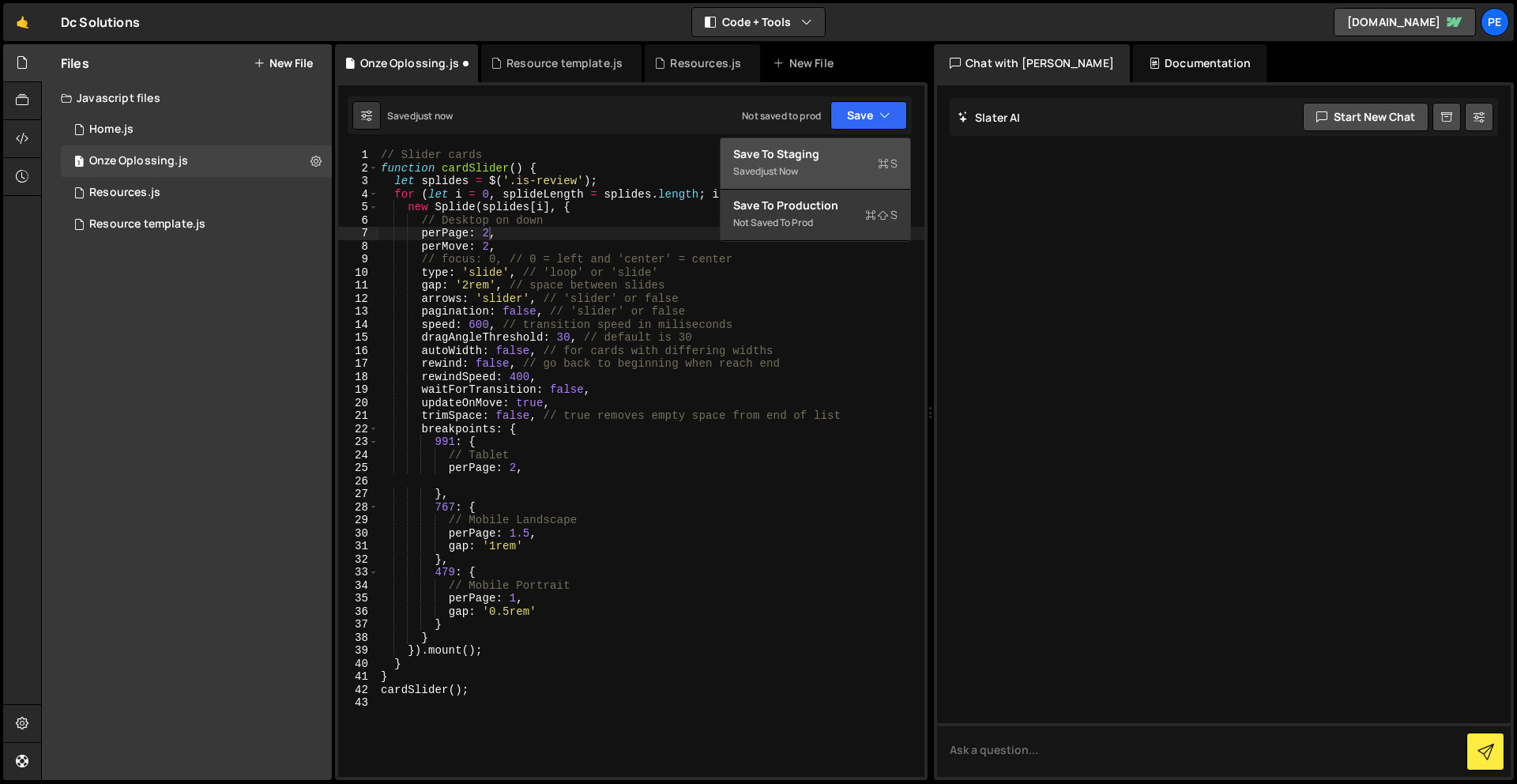
click at [855, 163] on div "Saved just now" at bounding box center [816, 171] width 164 height 19
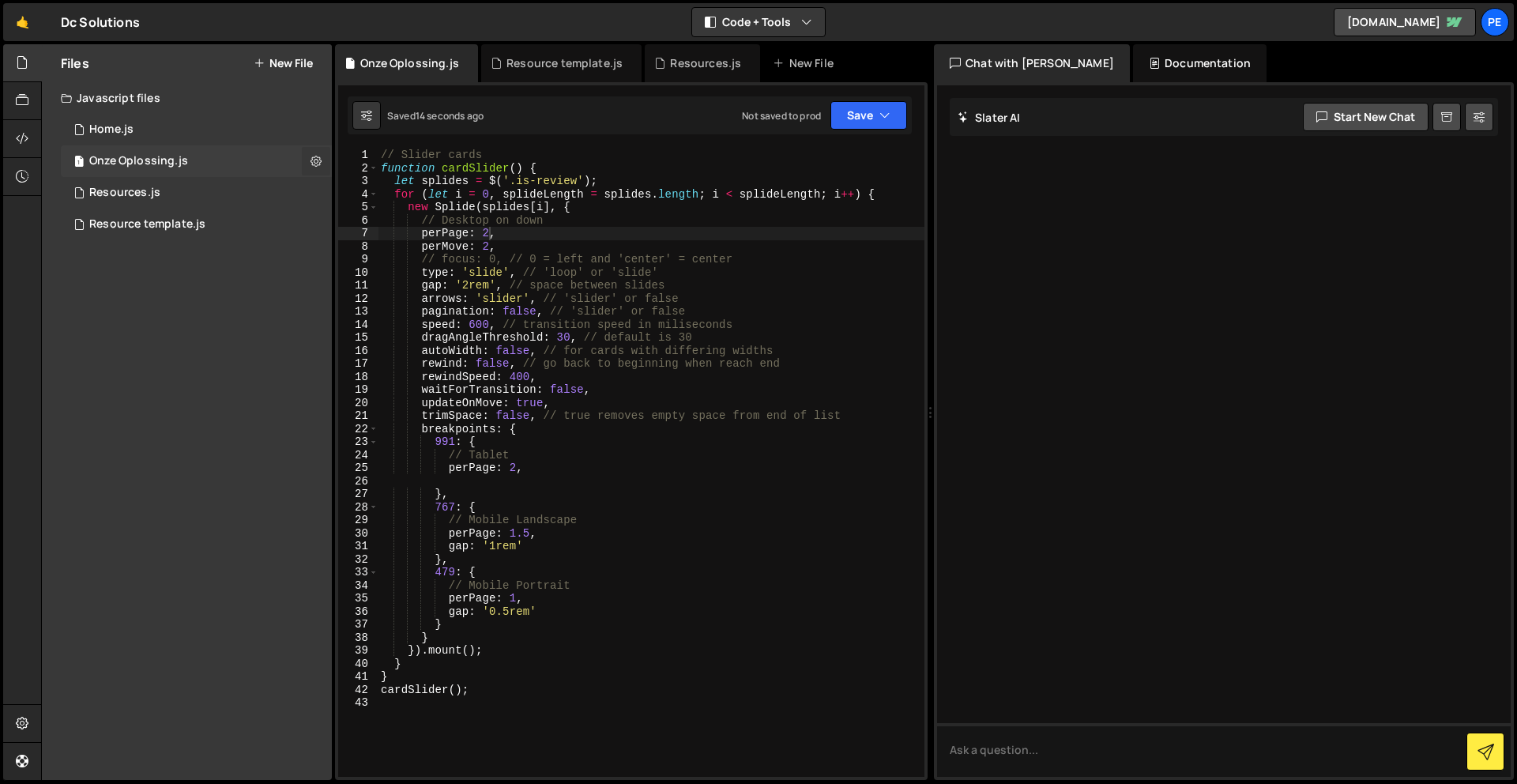
click at [320, 157] on icon at bounding box center [317, 161] width 11 height 15
type input "Onze Oplossing"
radio input "true"
checkbox input "true"
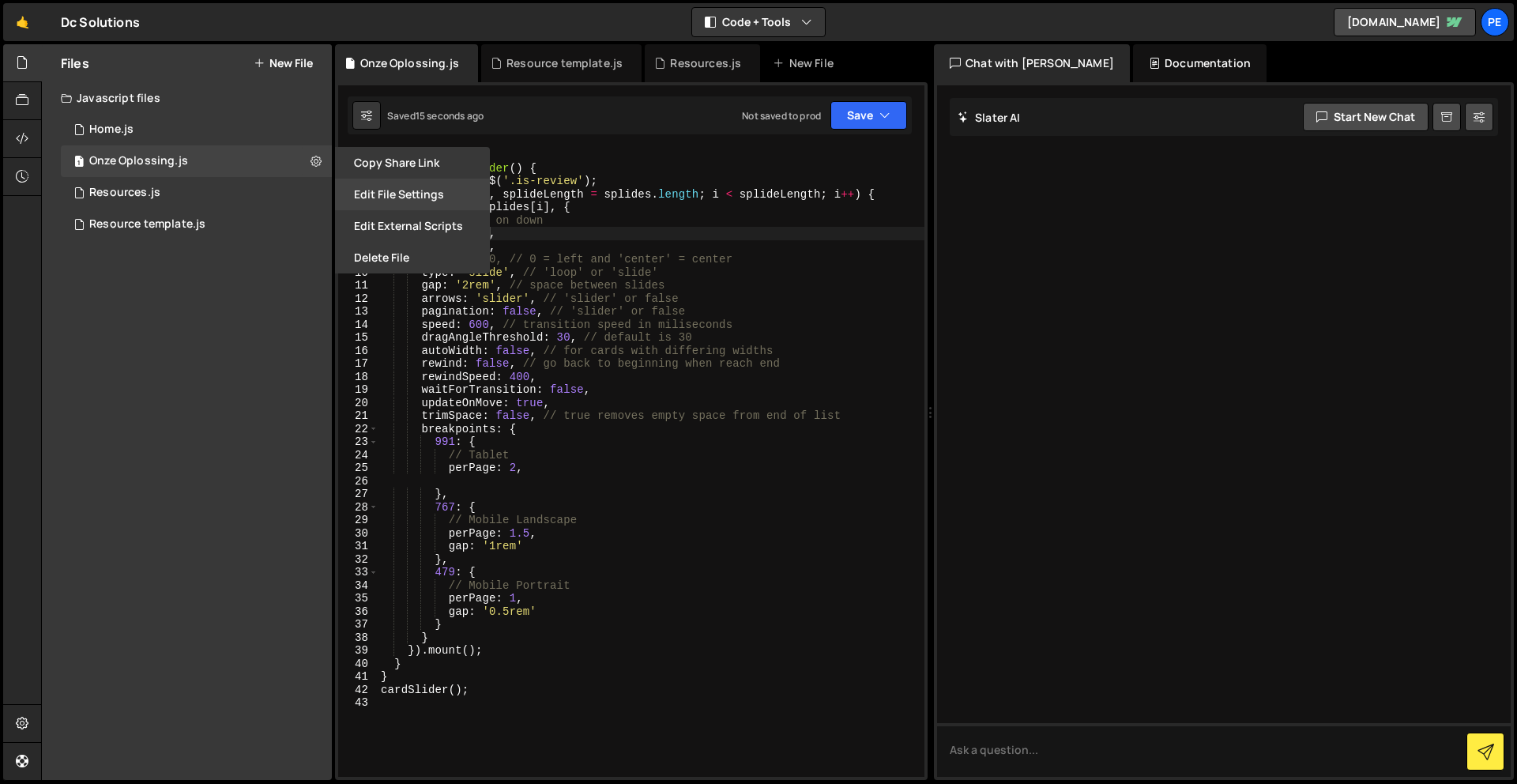
click at [404, 196] on button "Edit File Settings" at bounding box center [413, 194] width 155 height 31
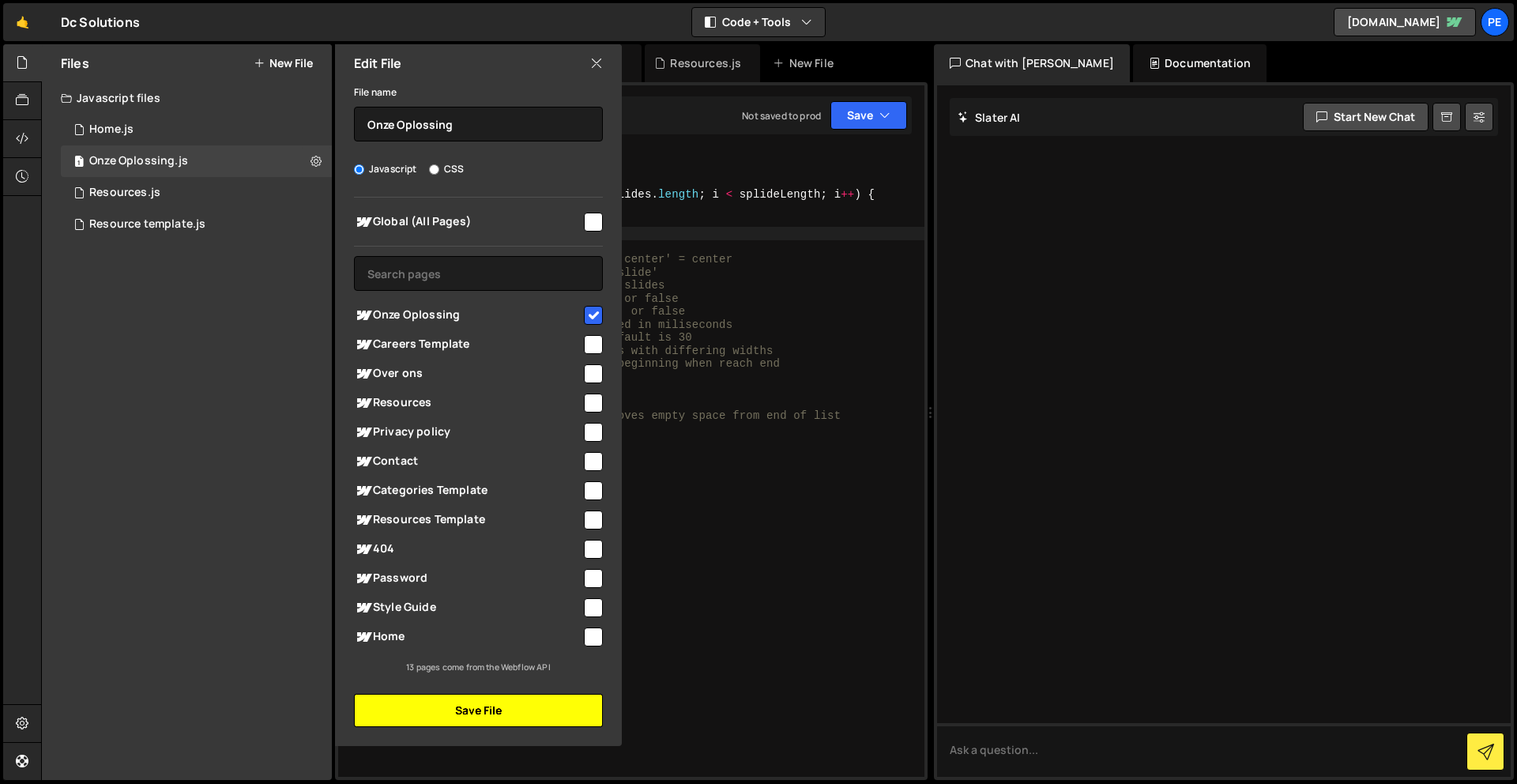
click at [558, 719] on button "Save File" at bounding box center [478, 709] width 249 height 33
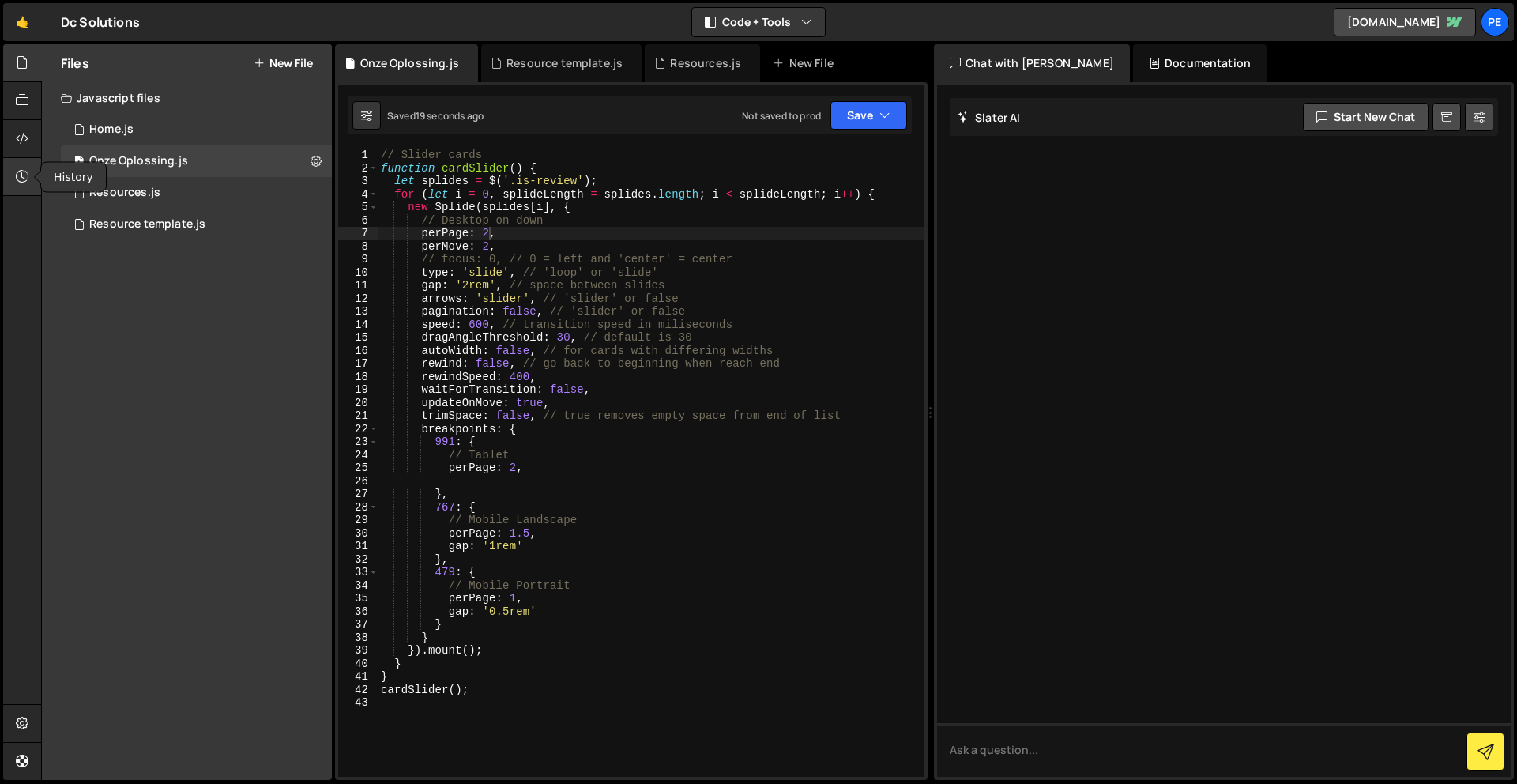
click at [26, 166] on div at bounding box center [22, 177] width 39 height 38
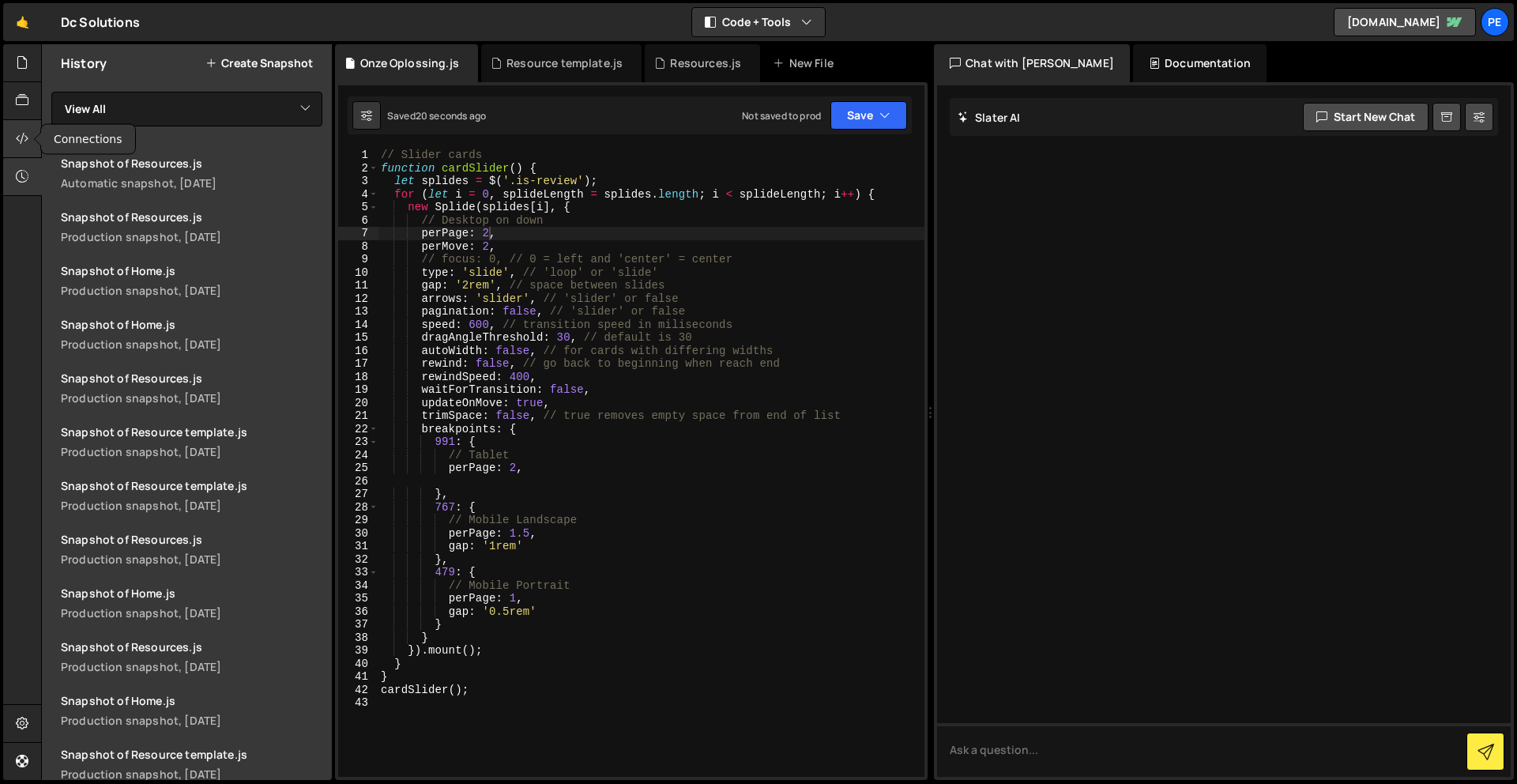
click at [22, 136] on icon at bounding box center [22, 138] width 12 height 17
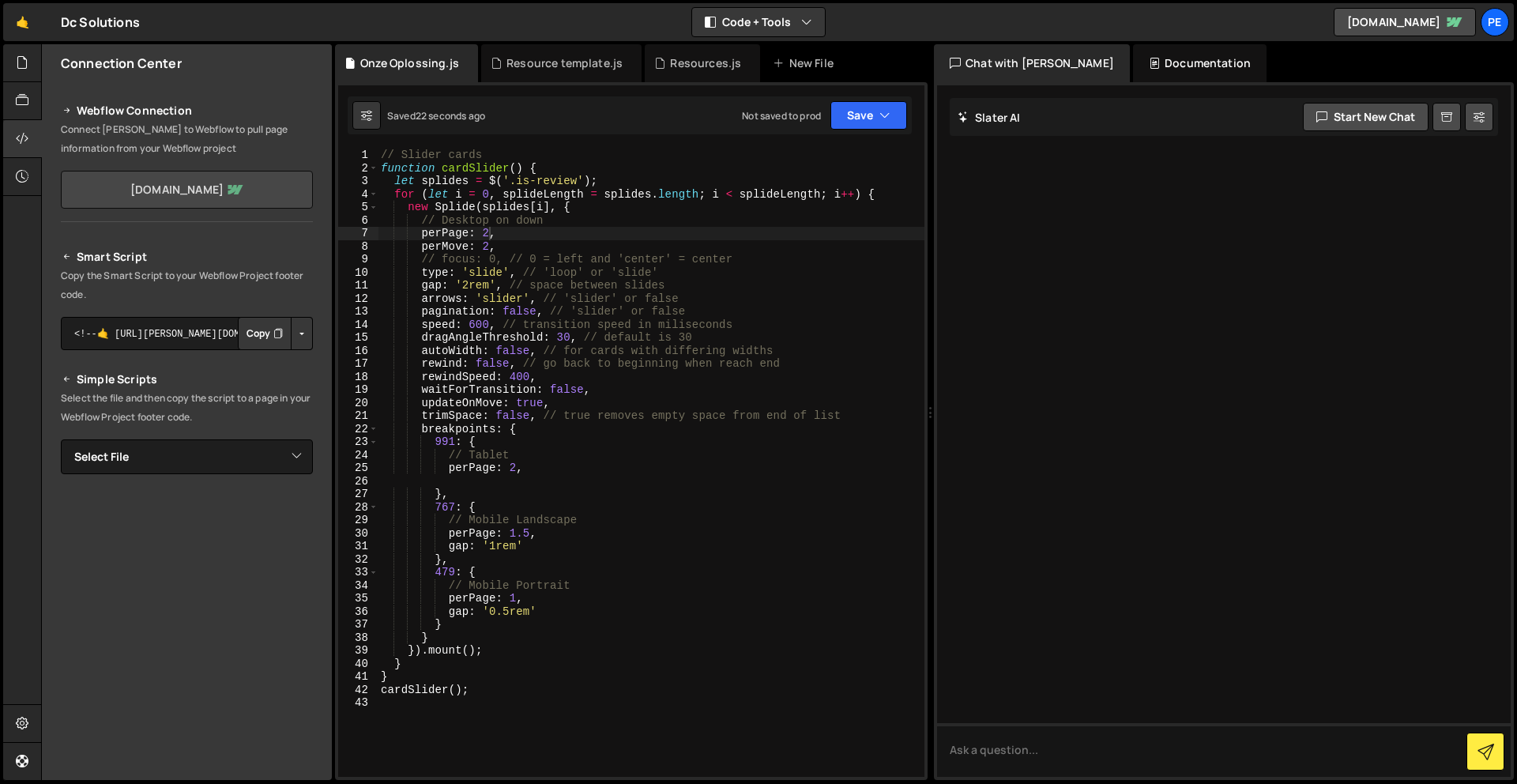
click at [214, 196] on link "[DOMAIN_NAME]" at bounding box center [186, 190] width 252 height 38
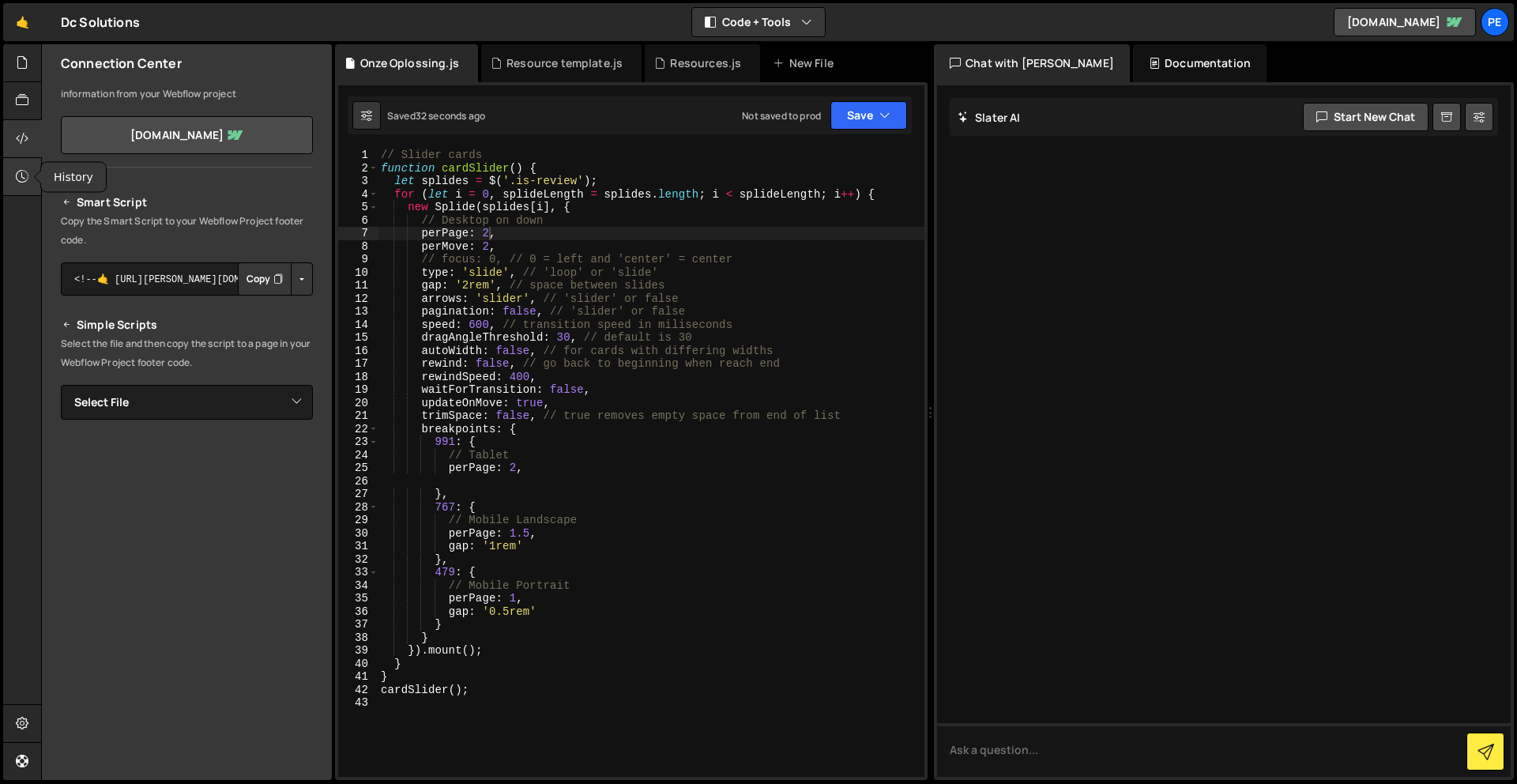
click at [18, 189] on div at bounding box center [22, 177] width 39 height 38
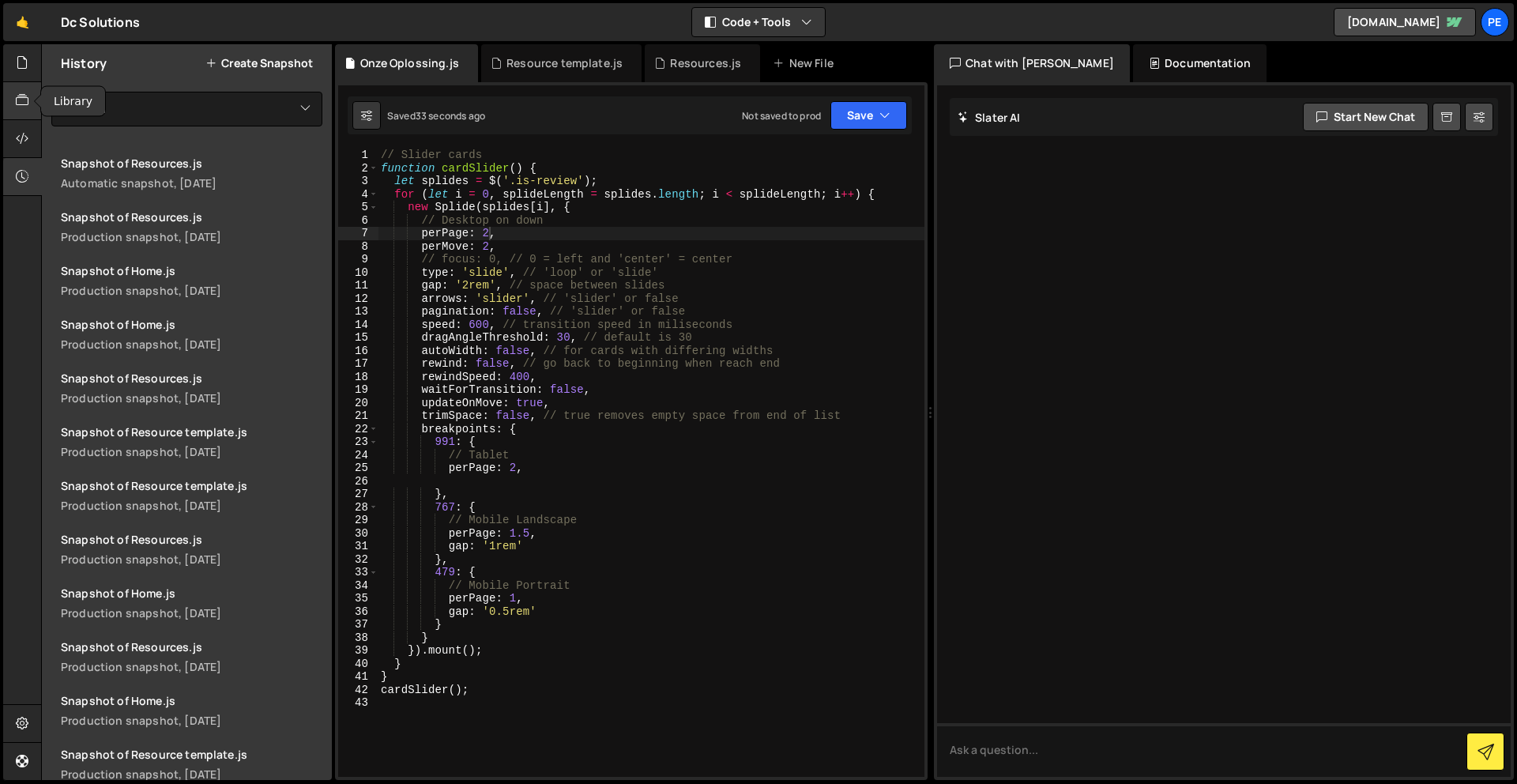
click at [14, 83] on div at bounding box center [22, 101] width 39 height 38
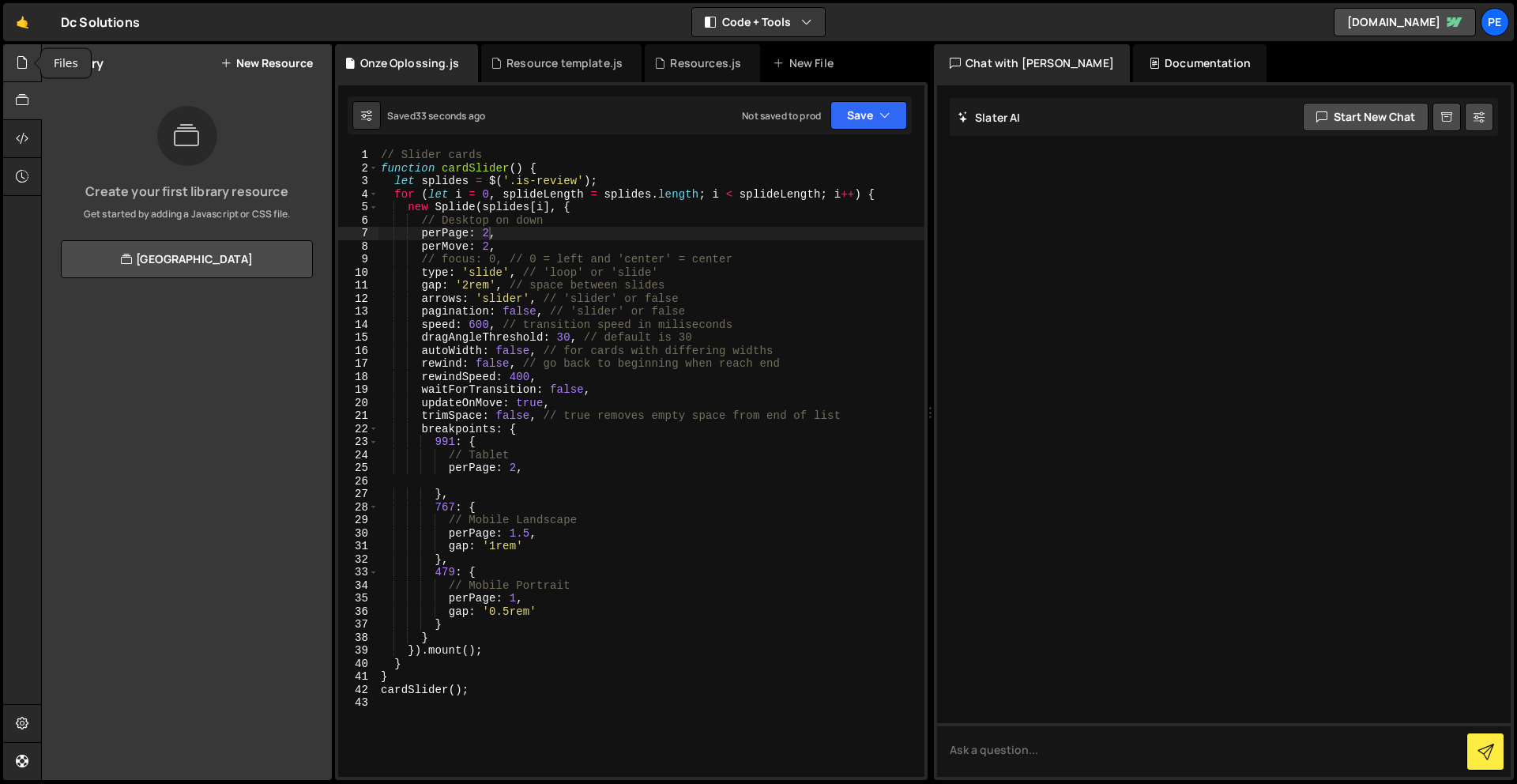
click at [22, 60] on icon at bounding box center [22, 62] width 12 height 17
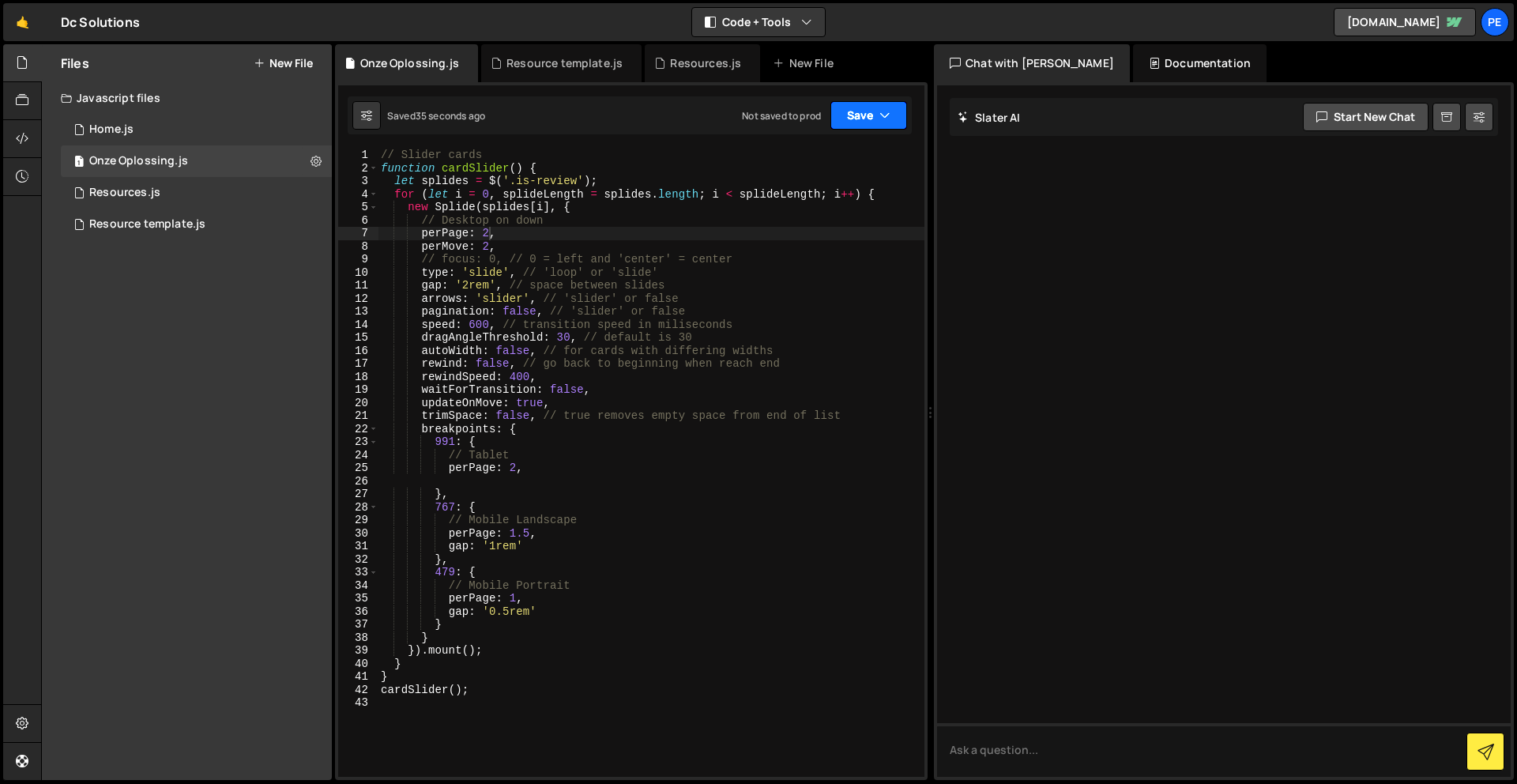
click at [834, 115] on button "Save" at bounding box center [869, 115] width 77 height 28
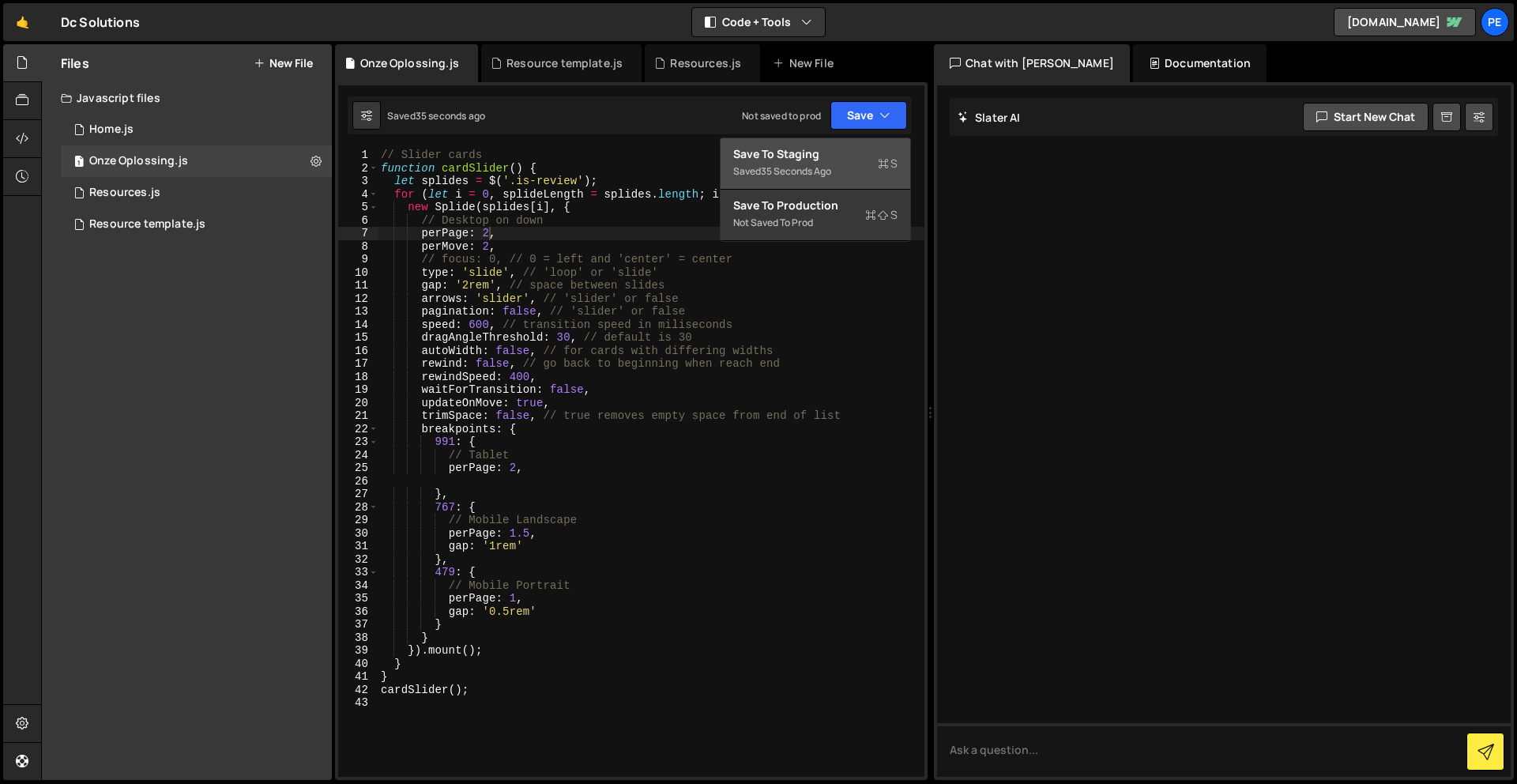
click at [835, 150] on div "Save to Staging S" at bounding box center [816, 154] width 164 height 16
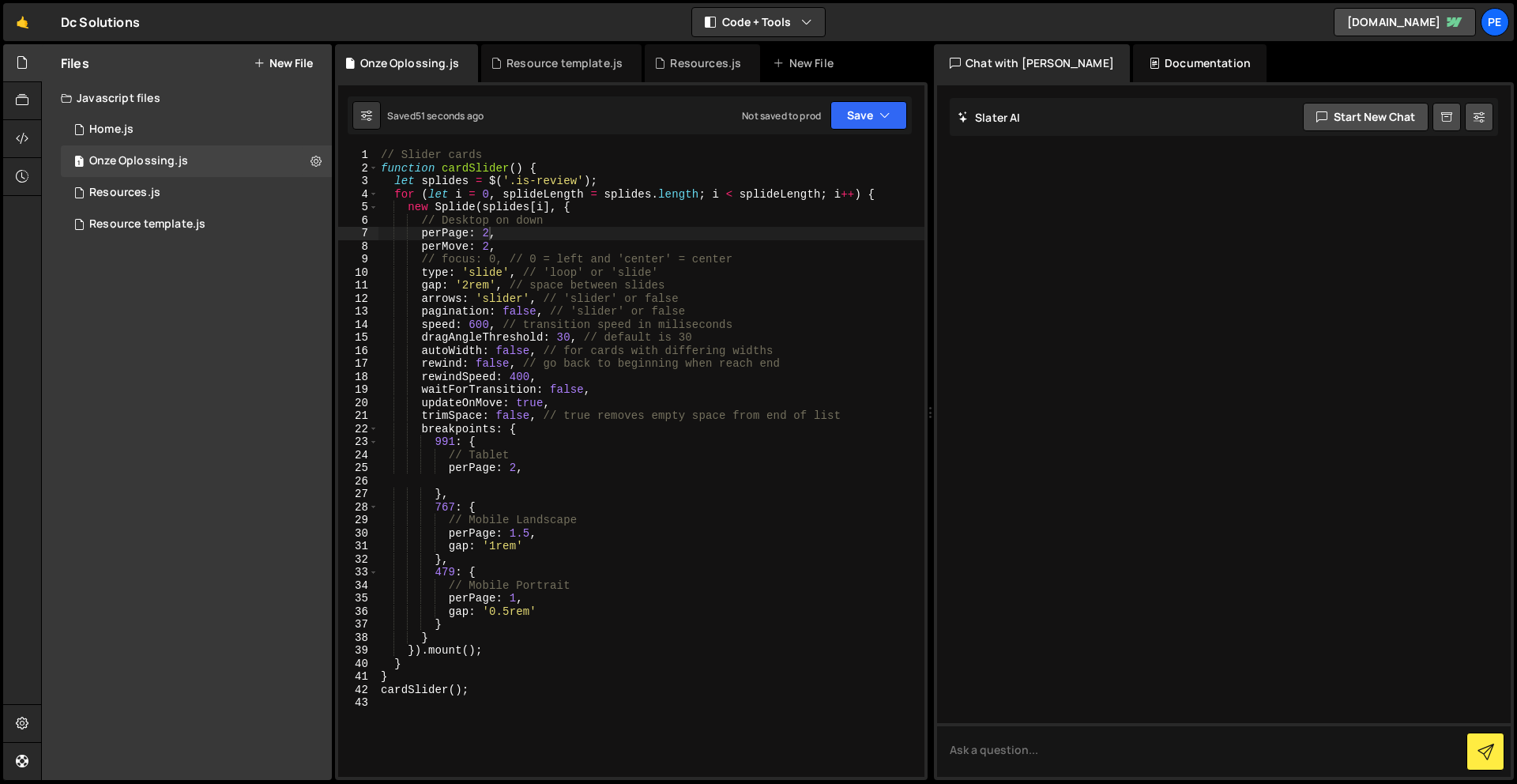
scroll to position [0, 0]
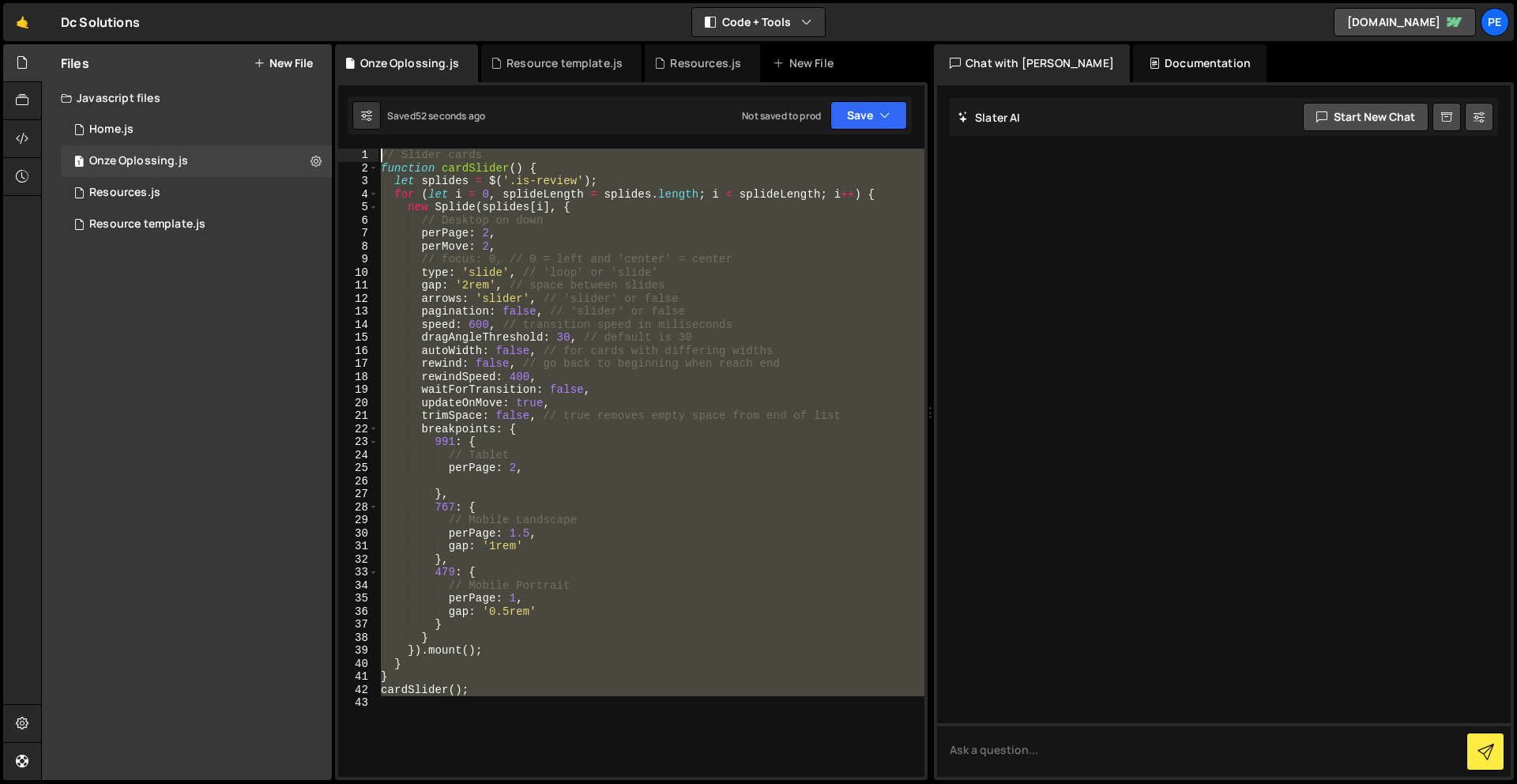
drag, startPoint x: 463, startPoint y: 408, endPoint x: 400, endPoint y: 31, distance: 382.2
click at [400, 31] on div "Hold on a sec... Are you certain you wish to leave this page? Any changes you'v…" at bounding box center [758, 392] width 1517 height 784
type textarea "// Slider cards function cardSlider() {"
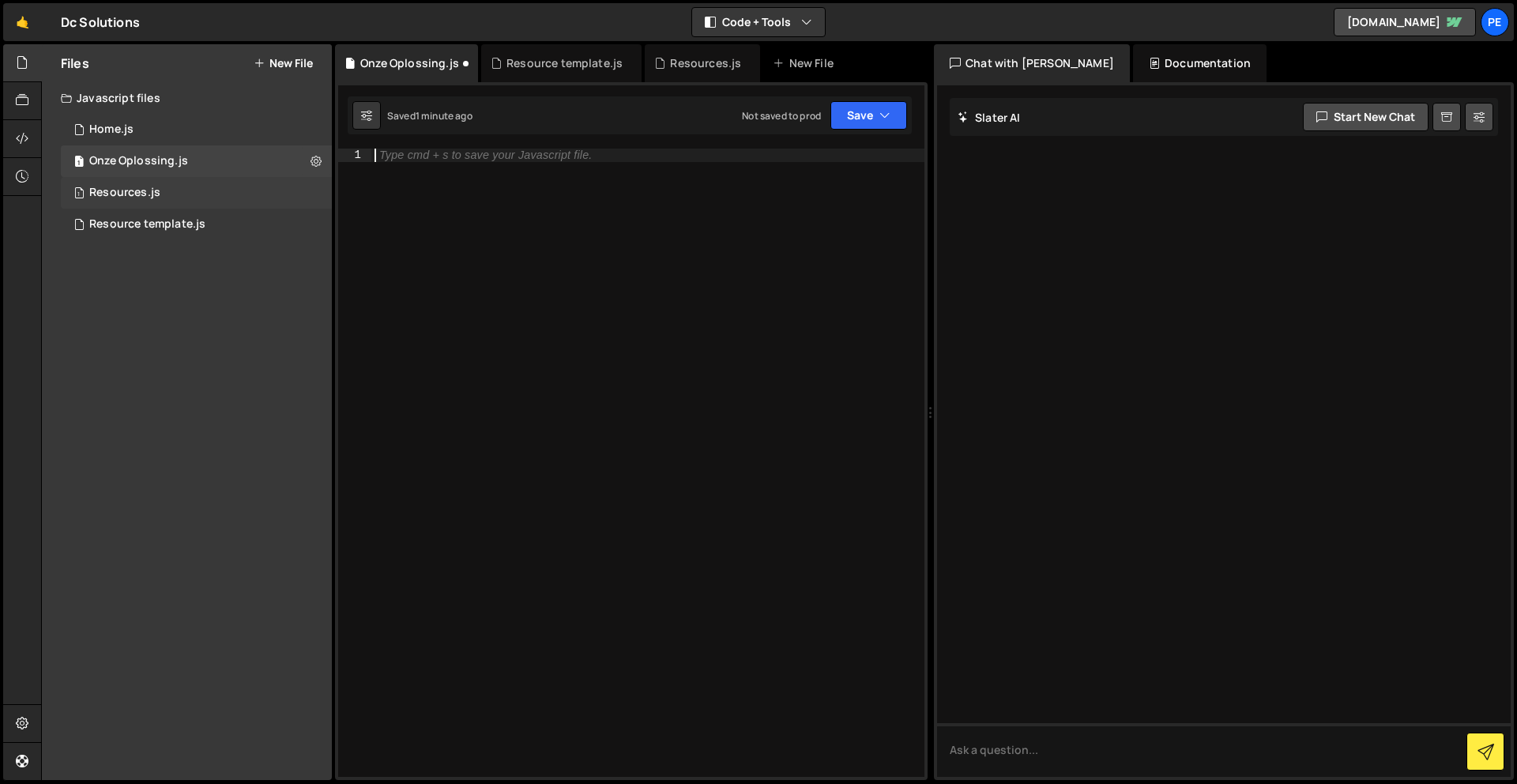
click at [162, 204] on div "1 Resources.js 0" at bounding box center [196, 192] width 271 height 31
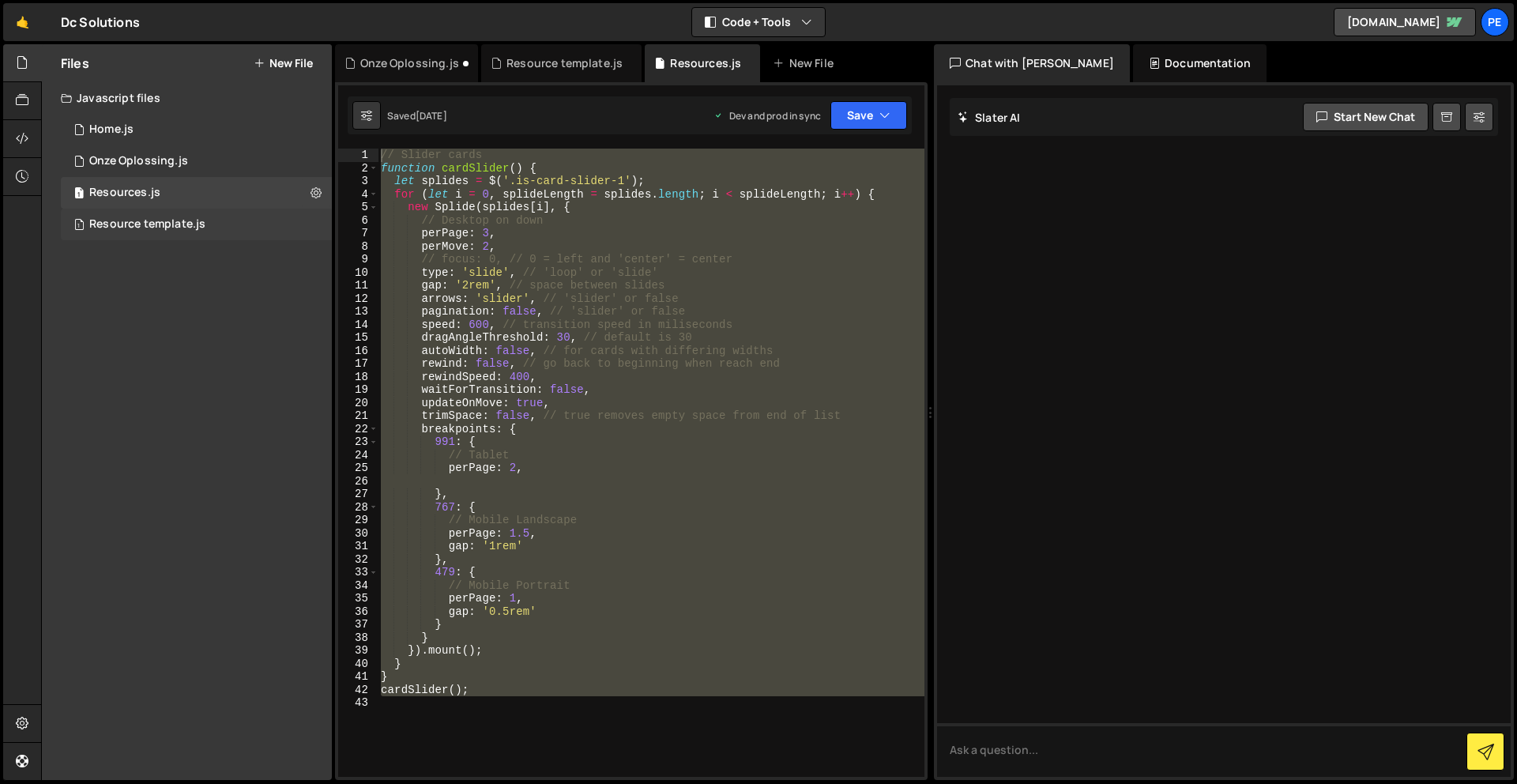
click at [163, 226] on div "Resource template.js" at bounding box center [147, 224] width 116 height 14
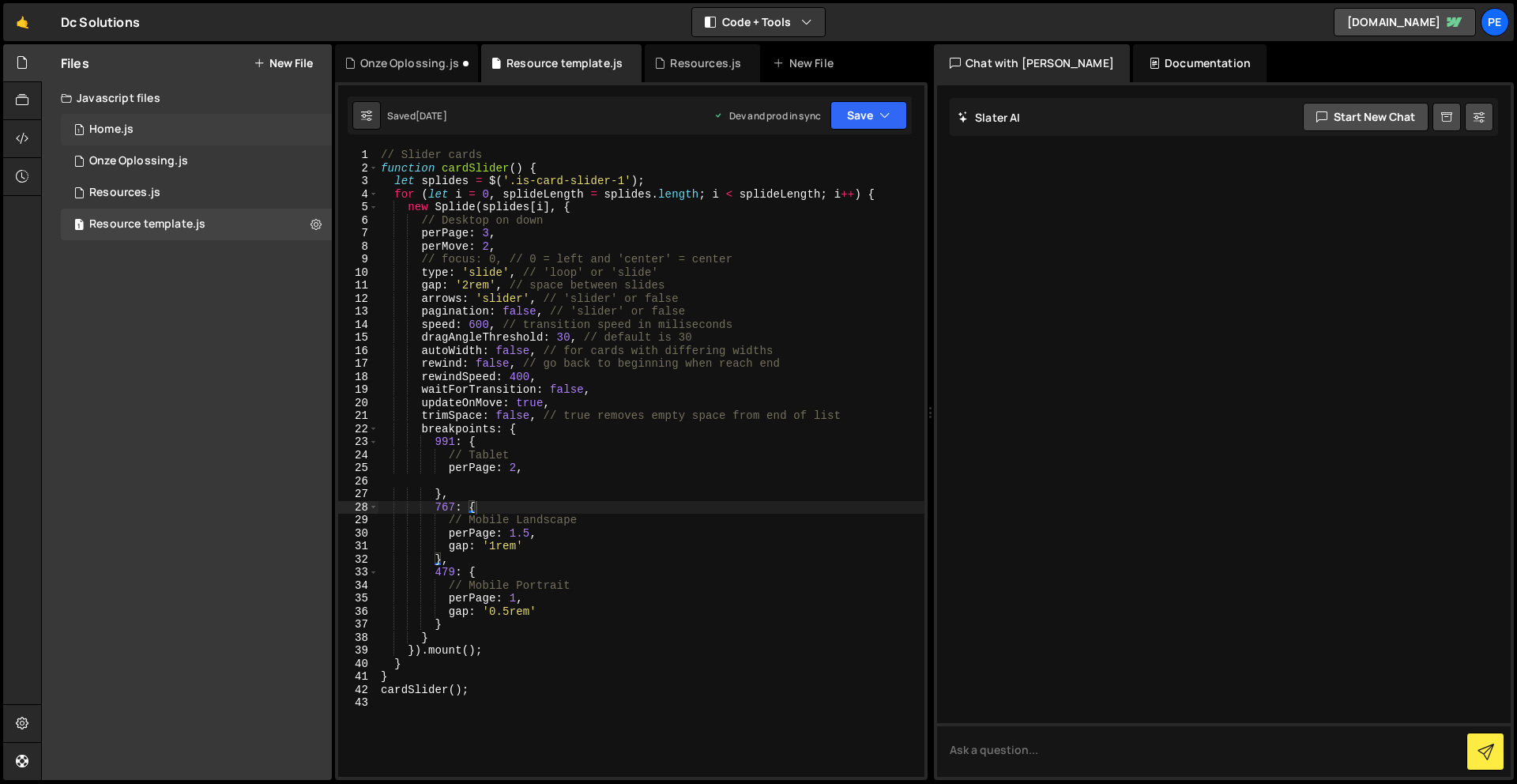
click at [115, 132] on div "Home.js" at bounding box center [111, 129] width 44 height 14
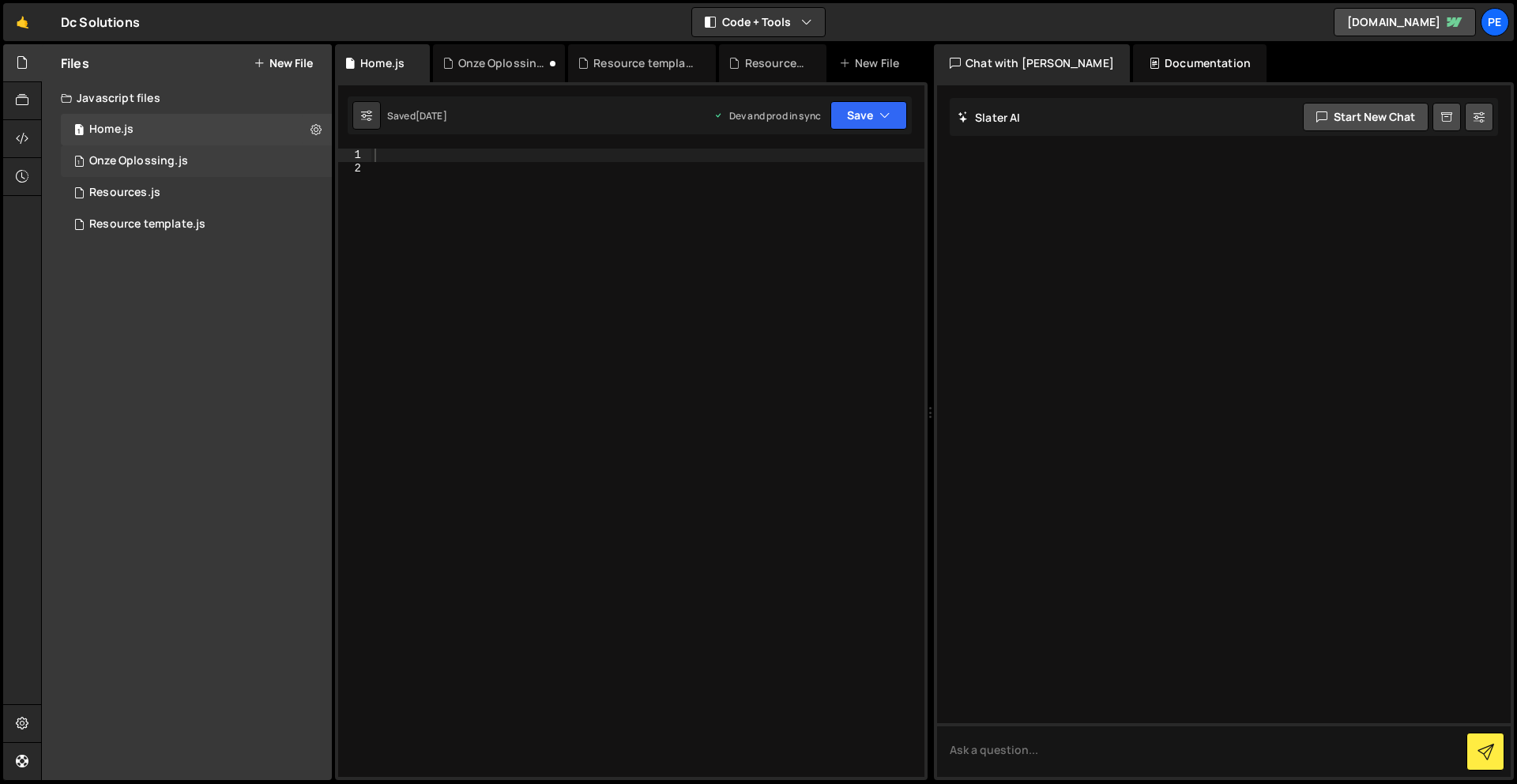
click at [127, 176] on div "1 Onze Oplossing.js 0" at bounding box center [196, 161] width 271 height 31
click at [128, 196] on div "Resources.js" at bounding box center [124, 193] width 71 height 14
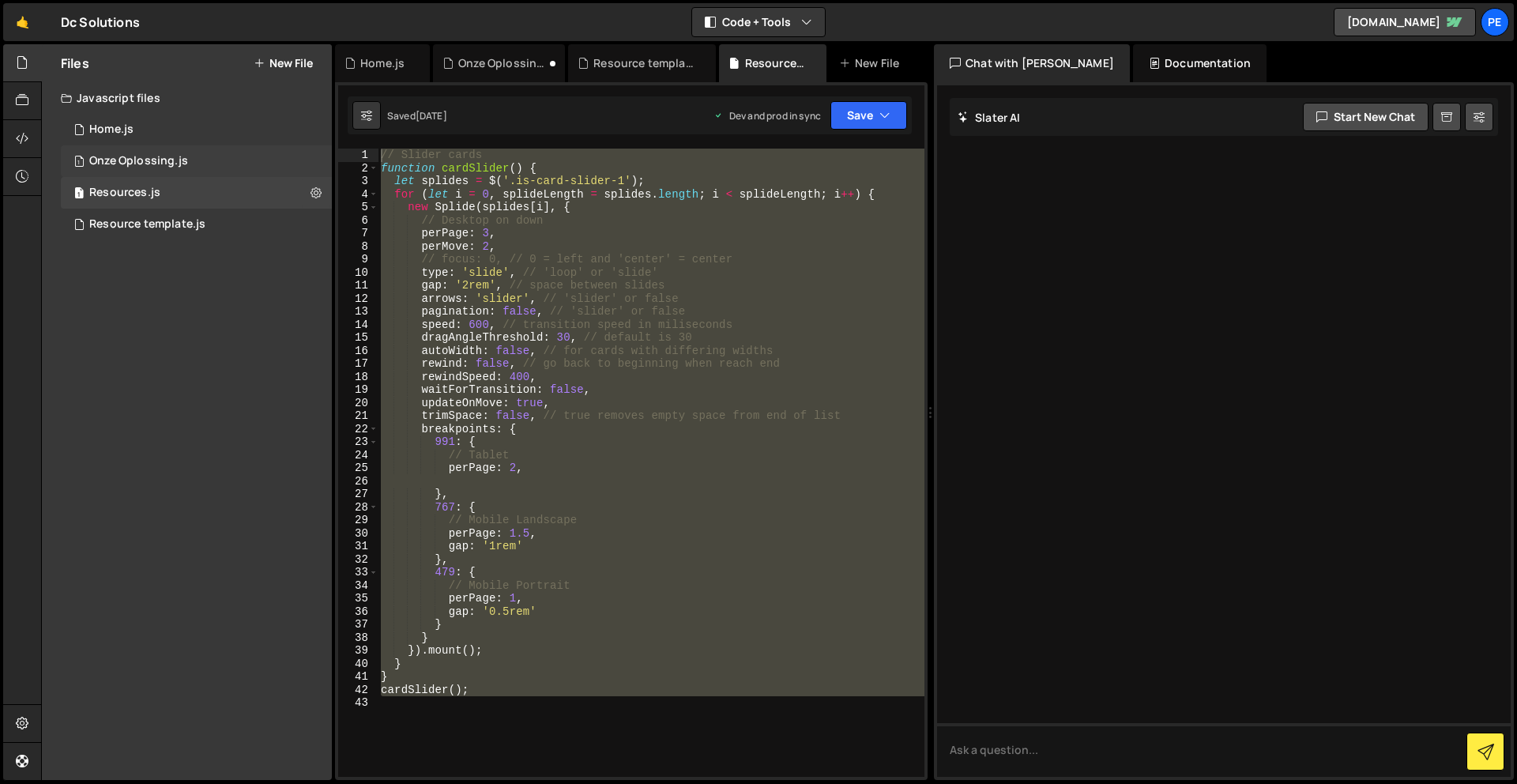
click at [140, 167] on div "Onze Oplossing.js" at bounding box center [138, 161] width 99 height 14
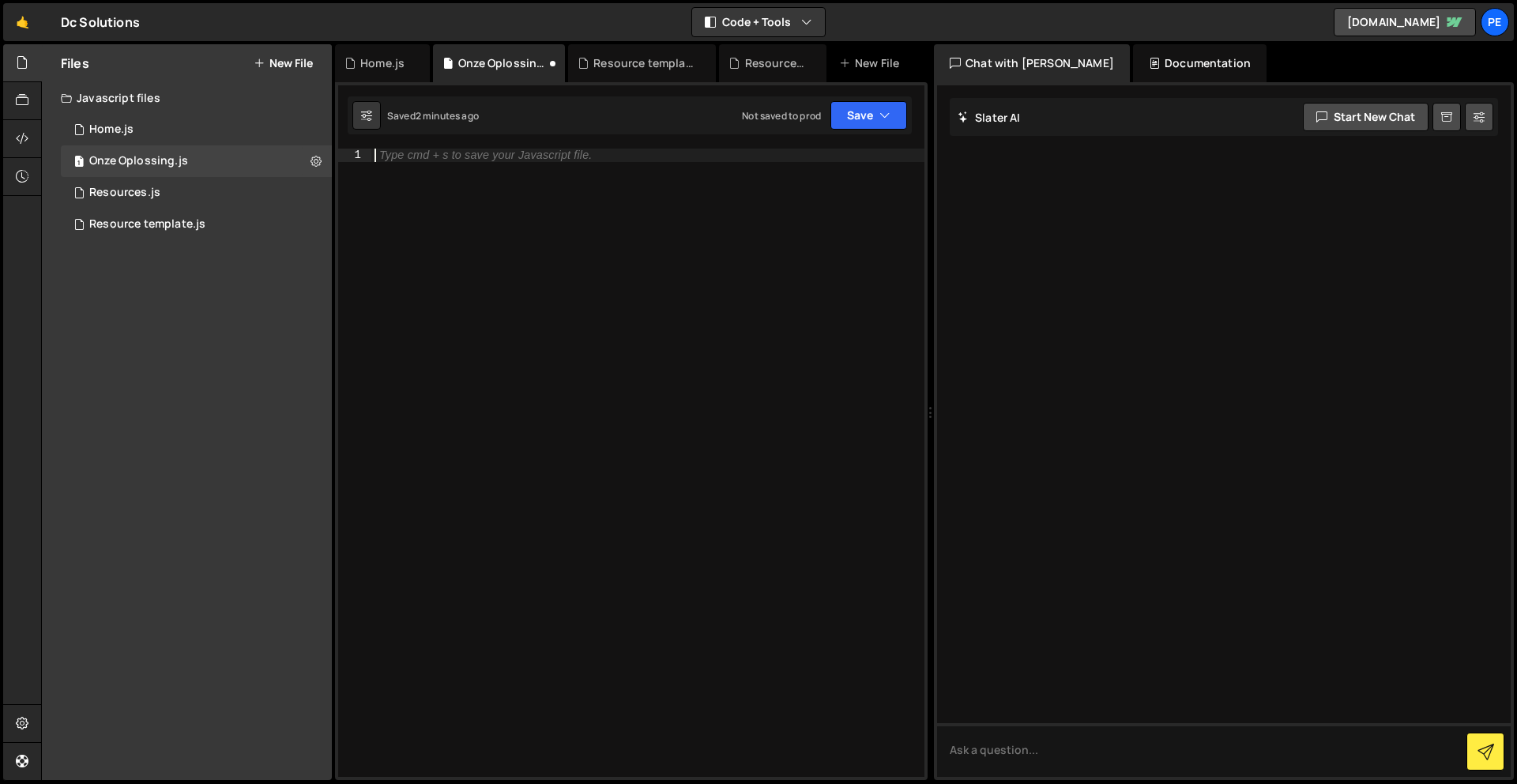
click at [600, 269] on div "Type cmd + s to save your Javascript file." at bounding box center [647, 475] width 553 height 654
click at [579, 280] on div "Type cmd + s to save your Javascript file." at bounding box center [647, 475] width 553 height 654
click at [543, 163] on div "Type cmd + s to save your Javascript file." at bounding box center [647, 475] width 553 height 654
paste textarea "});"
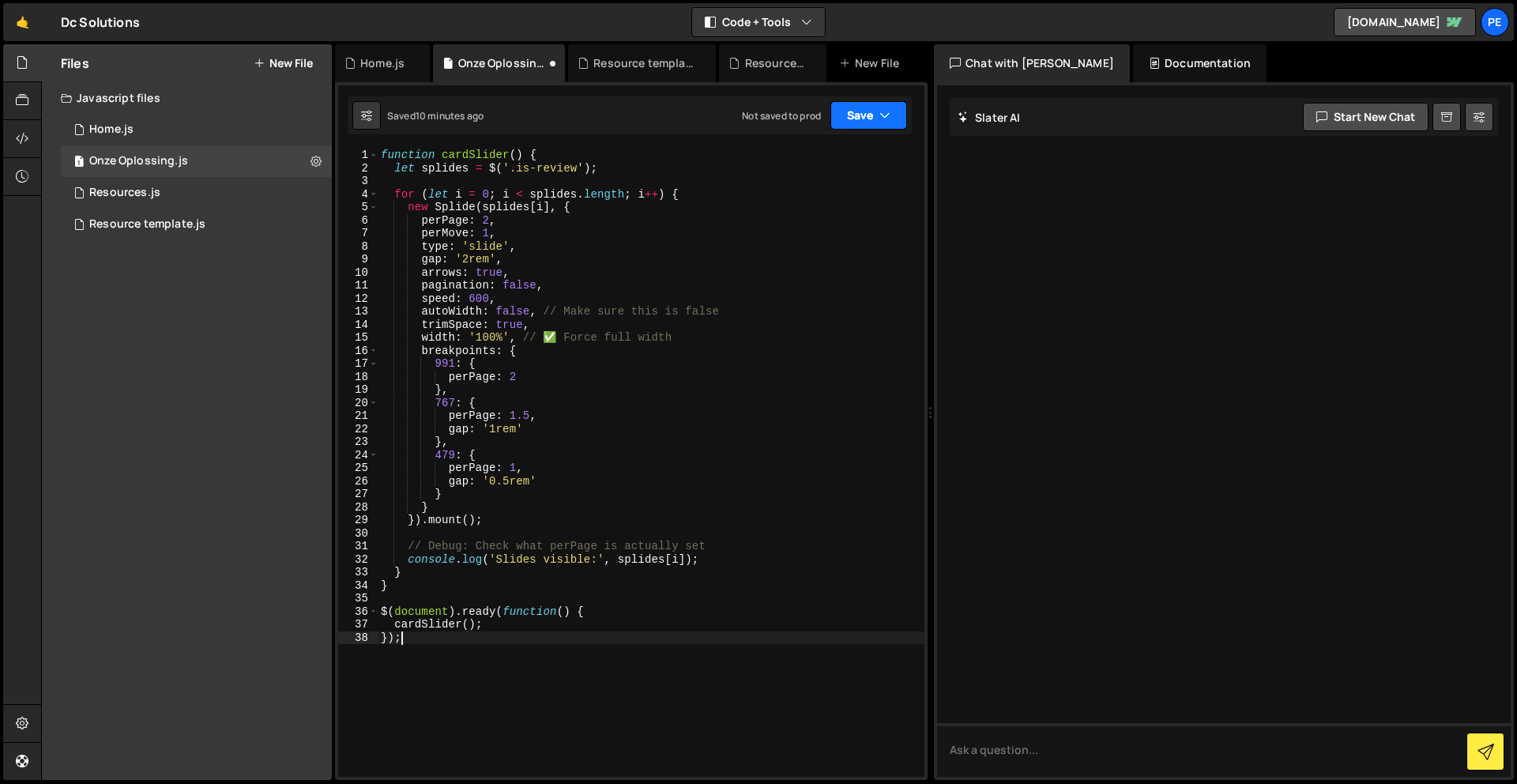
click at [852, 112] on button "Save" at bounding box center [869, 115] width 77 height 28
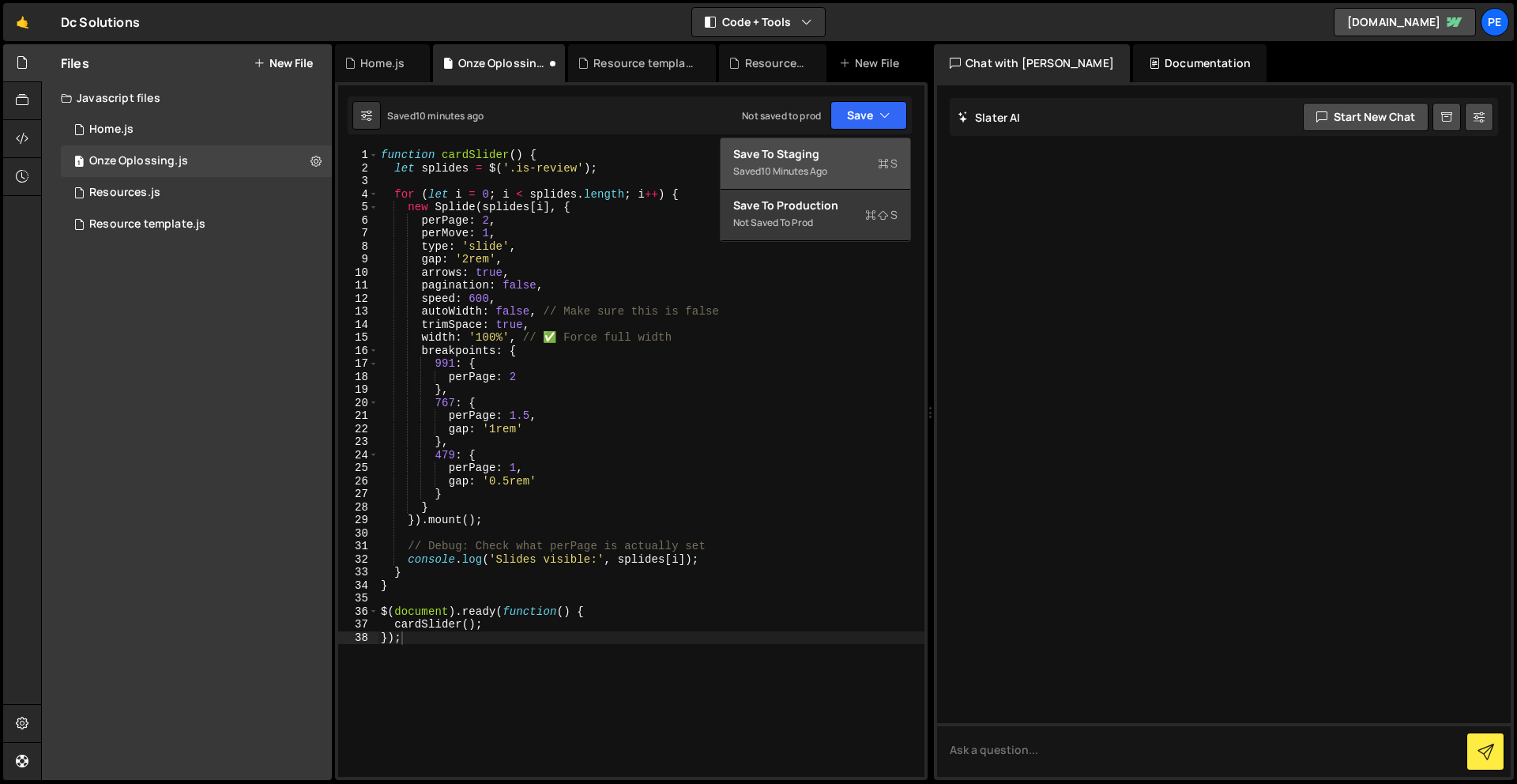
click at [854, 160] on div "Save to Staging S" at bounding box center [816, 154] width 164 height 16
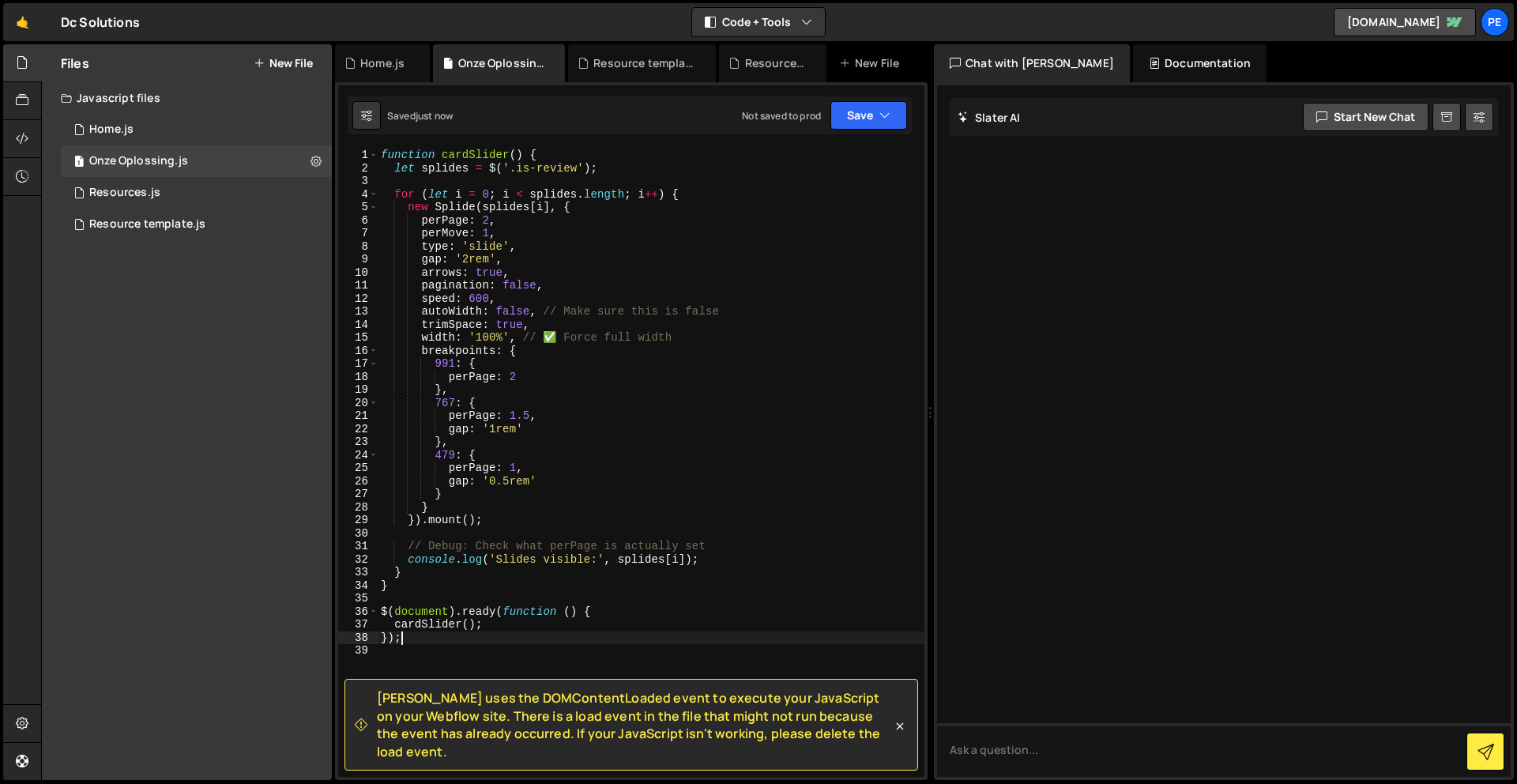
click at [543, 636] on div "function cardSlider ( ) { let splides = $ ( '.is-review' ) ; for ( let i = 0 ; …" at bounding box center [651, 475] width 547 height 654
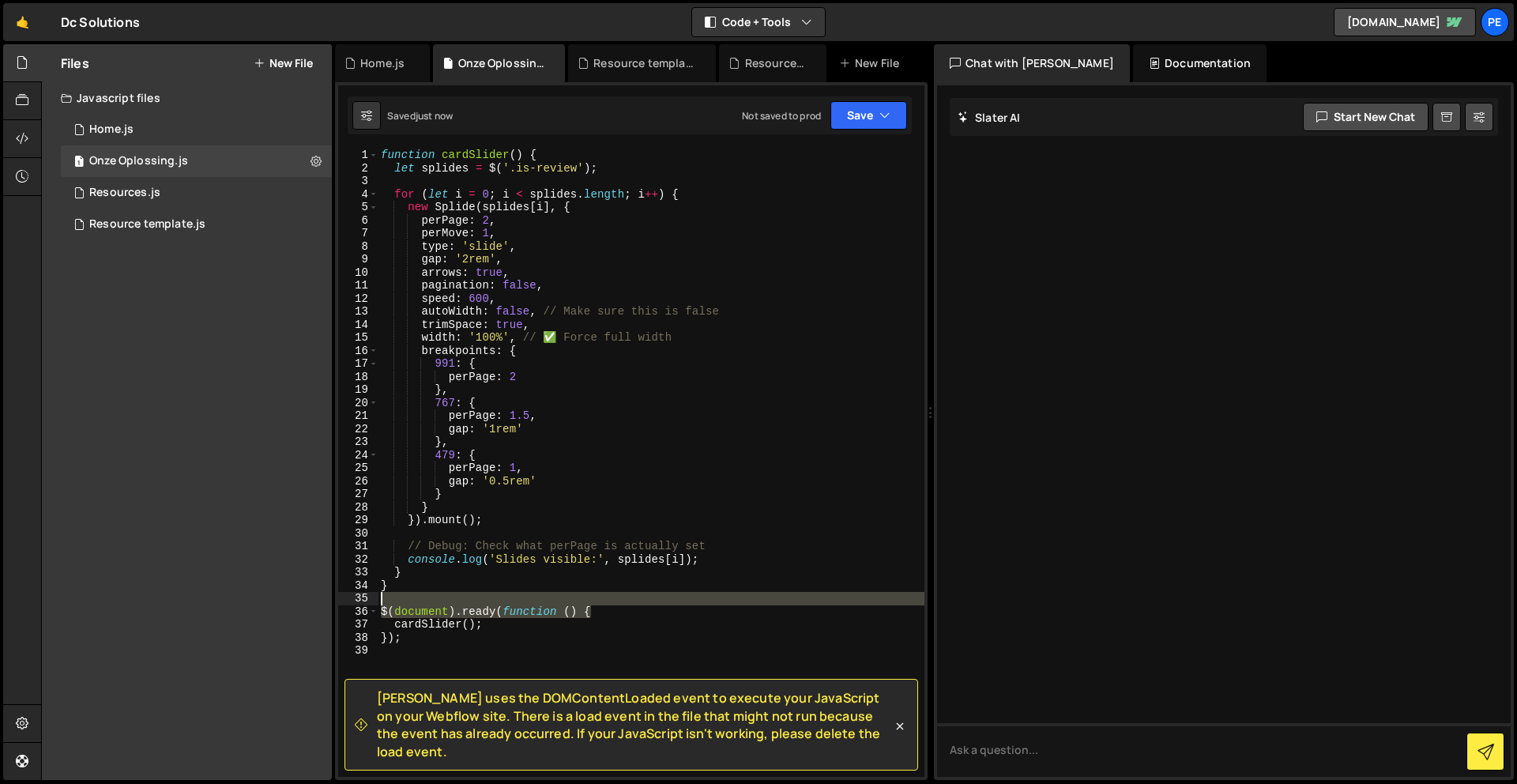
drag, startPoint x: 571, startPoint y: 605, endPoint x: 340, endPoint y: 602, distance: 231.0
click at [340, 603] on div "}); 1 2 3 4 5 6 7 8 9 10 11 12 13 14 15 16 17 18 19 20 21 22 23 24 25 26 27 28 …" at bounding box center [631, 462] width 586 height 628
type textarea "$(document).ready(function () {"
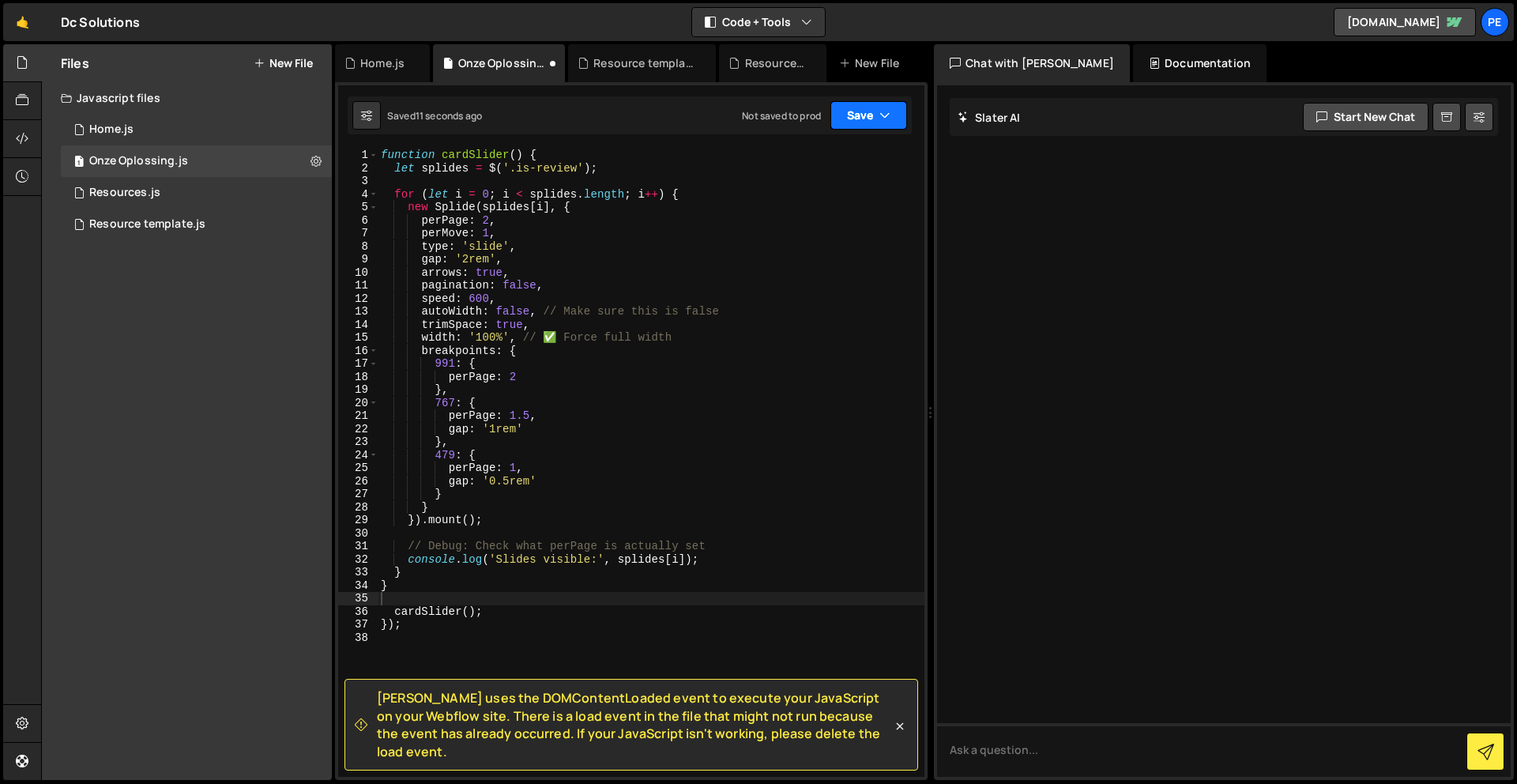
click at [861, 118] on button "Save" at bounding box center [869, 115] width 77 height 28
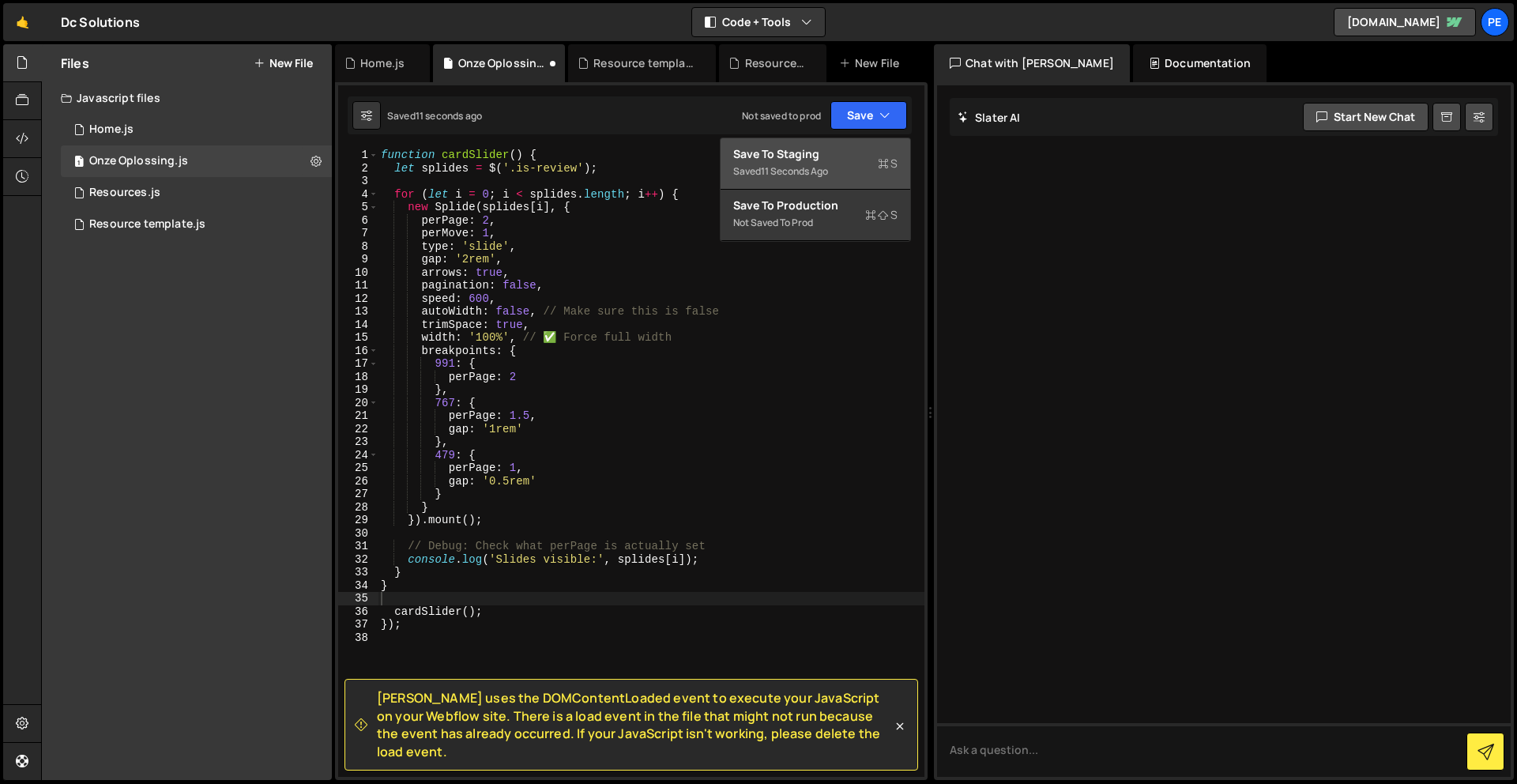
click at [863, 158] on div "Save to Staging S" at bounding box center [816, 154] width 164 height 16
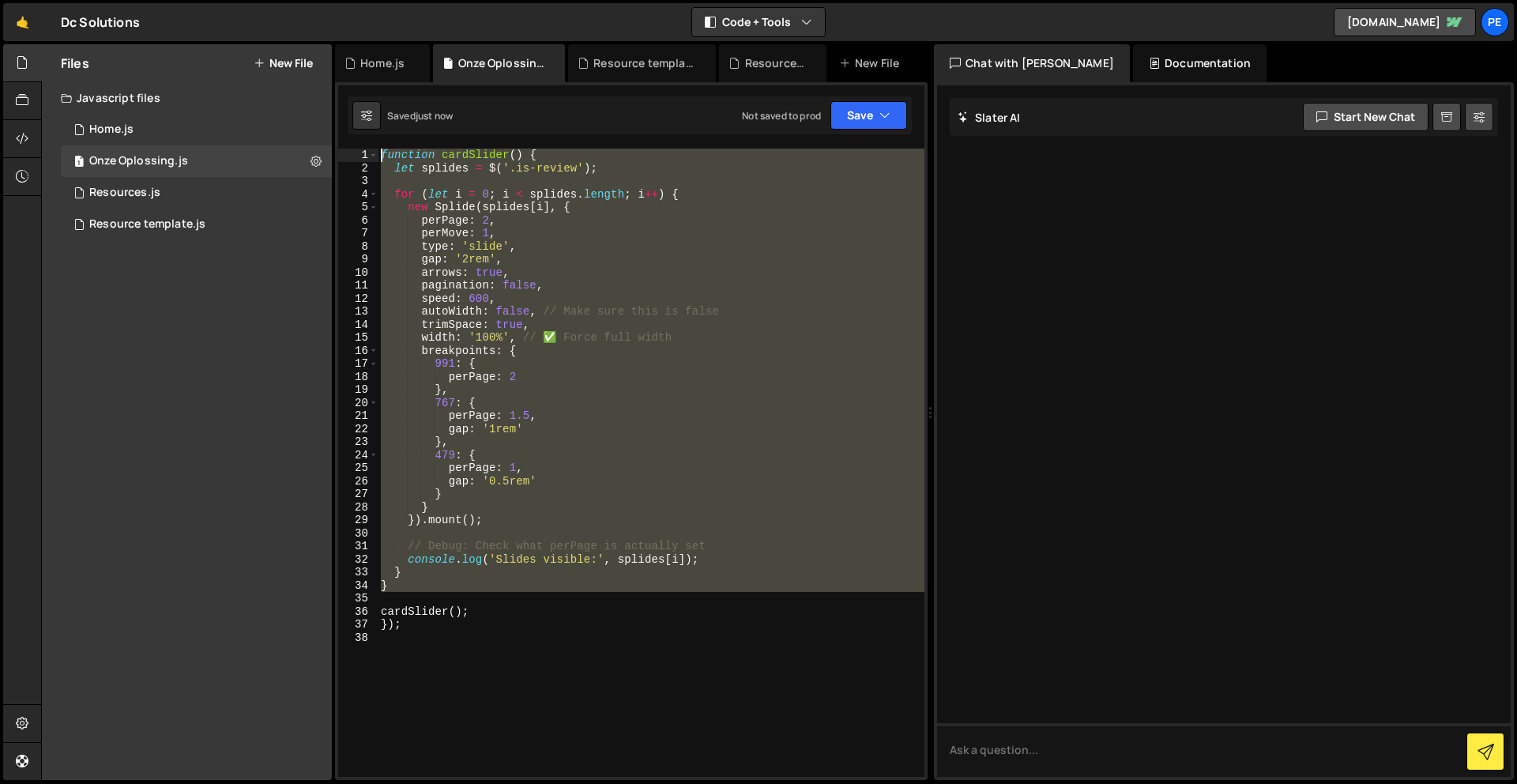
drag, startPoint x: 592, startPoint y: 595, endPoint x: 401, endPoint y: -55, distance: 677.5
click at [401, 0] on html "Projects [GEOGRAPHIC_DATA] Blog Pe Your current team is Perspective 1 Projects …" at bounding box center [758, 392] width 1517 height 784
type textarea "function cardSlider() { let splides = $('.is-review');"
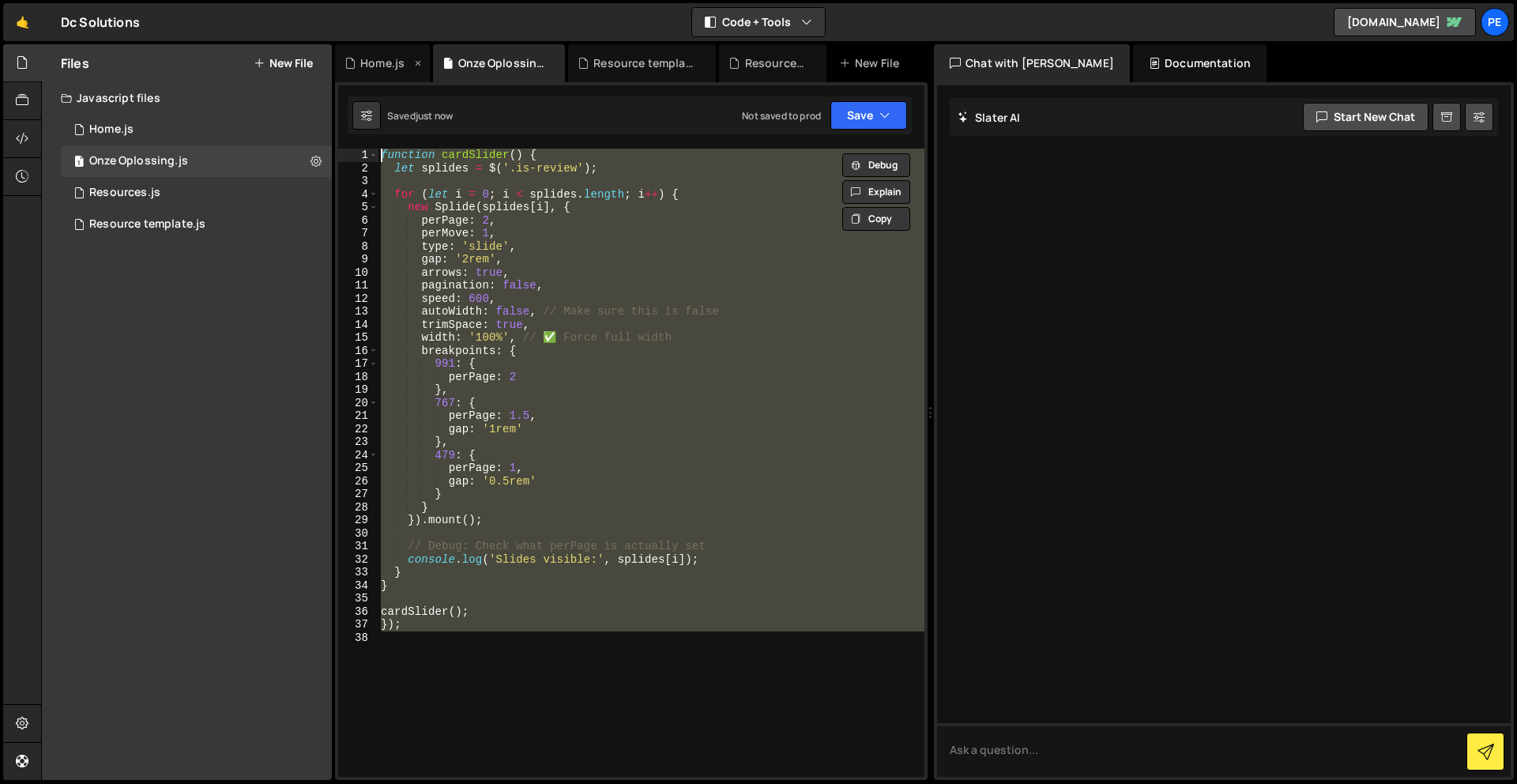
drag, startPoint x: 471, startPoint y: 682, endPoint x: 365, endPoint y: 45, distance: 645.8
click at [365, 45] on div "Debug Explain Copy Home.js Onze Oplossing.js Resource template.js Resources.js …" at bounding box center [631, 412] width 593 height 736
